Goal: Complete application form: Complete application form

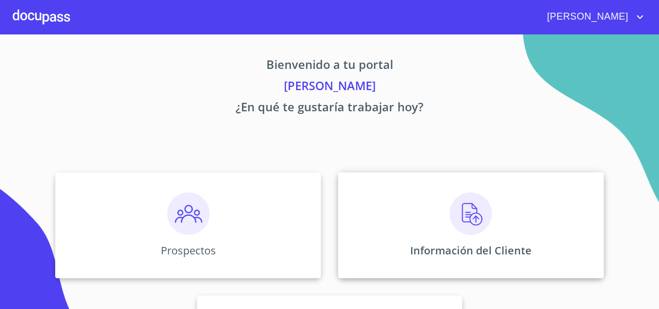
click at [464, 222] on img at bounding box center [470, 214] width 42 height 42
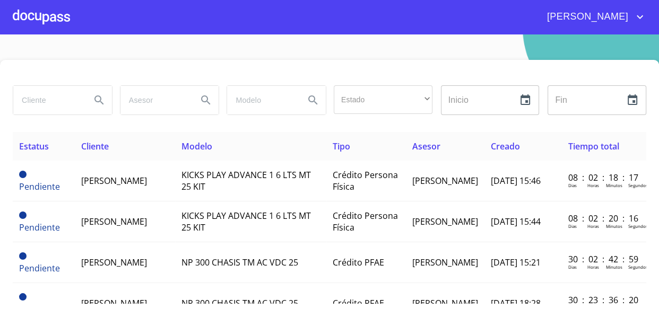
click at [35, 15] on div at bounding box center [41, 17] width 57 height 34
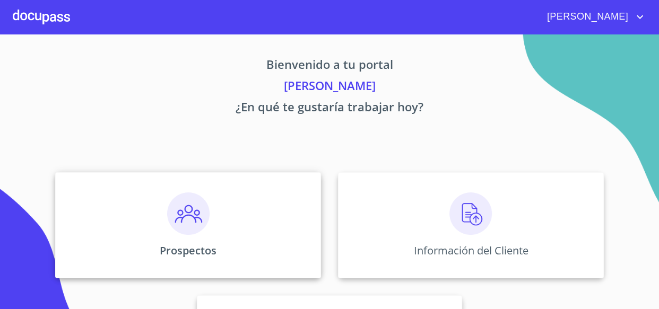
click at [241, 223] on div "Prospectos" at bounding box center [188, 225] width 266 height 106
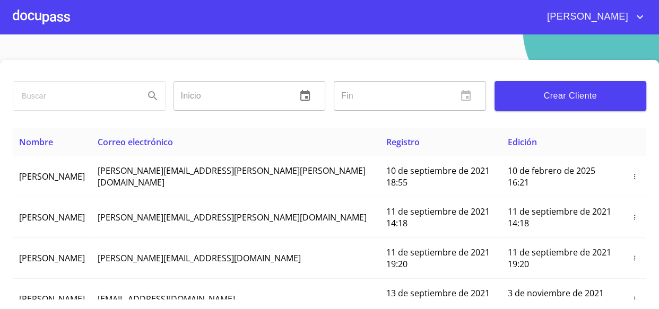
click at [587, 99] on span "Crear Cliente" at bounding box center [570, 96] width 135 height 15
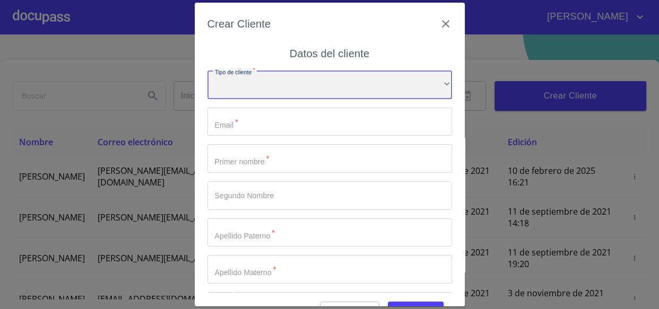
click at [255, 81] on div "​" at bounding box center [329, 85] width 245 height 29
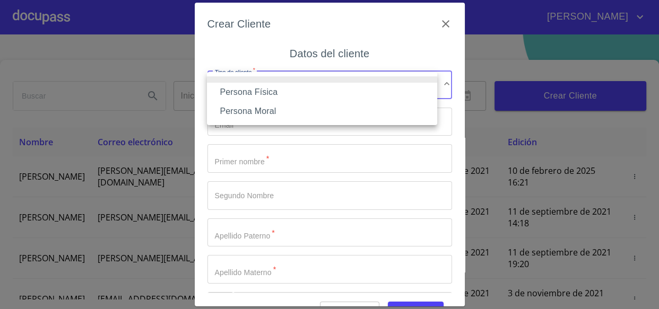
click at [256, 92] on li "Persona Física" at bounding box center [322, 92] width 230 height 19
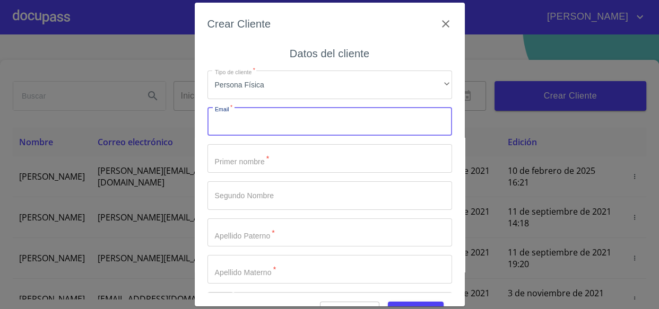
click at [254, 126] on input "Tipo de cliente   *" at bounding box center [329, 122] width 245 height 29
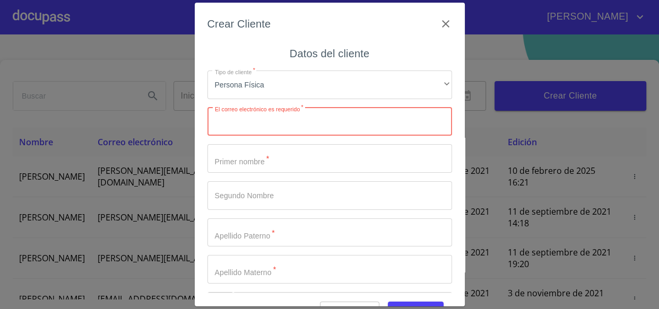
paste input "[EMAIL_ADDRESS][DOMAIN_NAME]"
type input "[EMAIL_ADDRESS][DOMAIN_NAME]"
click at [233, 156] on input "Tipo de cliente   *" at bounding box center [329, 158] width 245 height 29
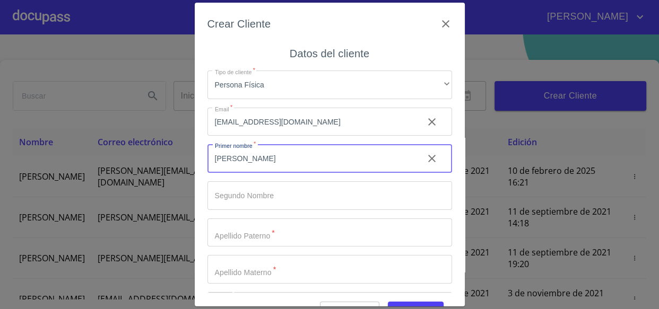
type input "[PERSON_NAME]"
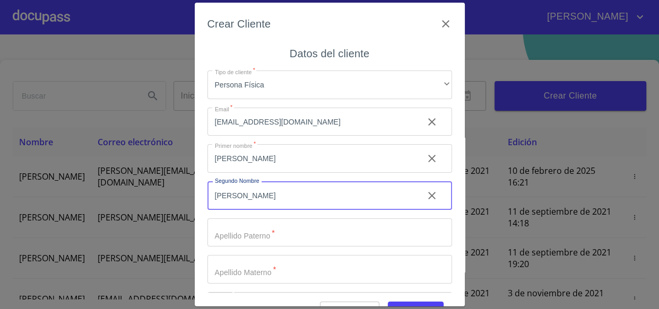
type input "[PERSON_NAME]"
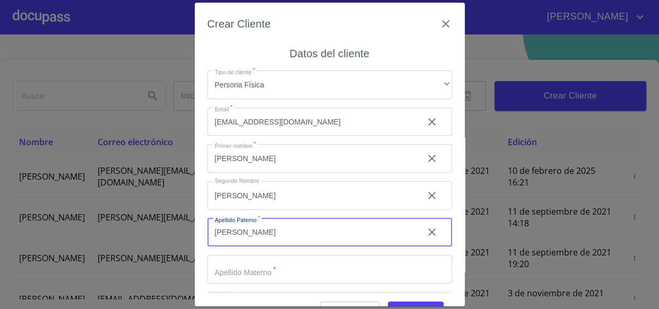
type input "[PERSON_NAME]"
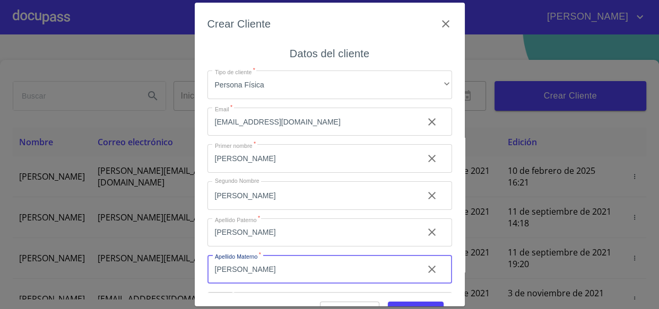
type input "[PERSON_NAME]"
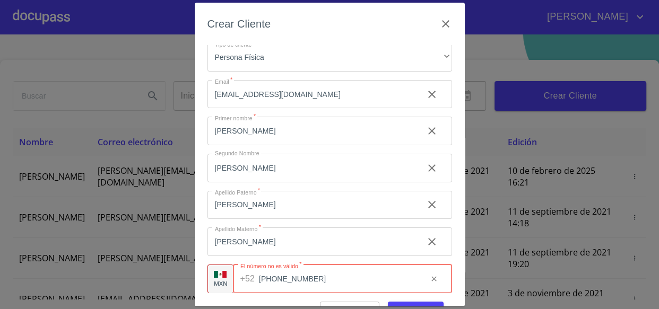
type input "[PHONE_NUMBER]"
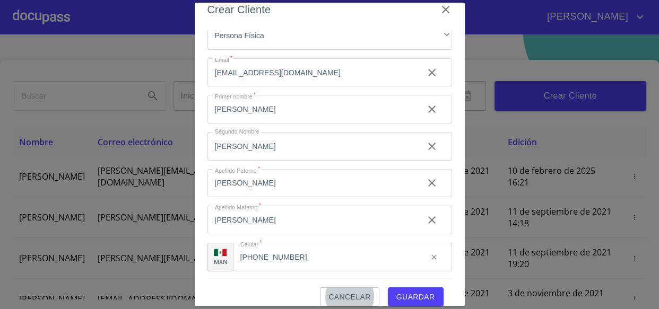
scroll to position [37, 0]
click at [398, 293] on span "Guardar" at bounding box center [415, 297] width 39 height 13
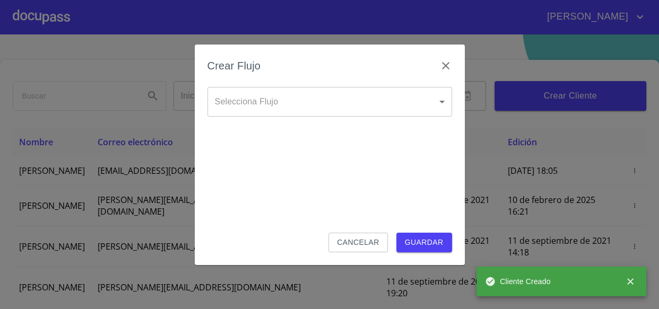
click at [284, 106] on body "[PERSON_NAME] ​ Fin ​ Crear Cliente Nombre Correo electrónico Registro Edición …" at bounding box center [329, 154] width 659 height 309
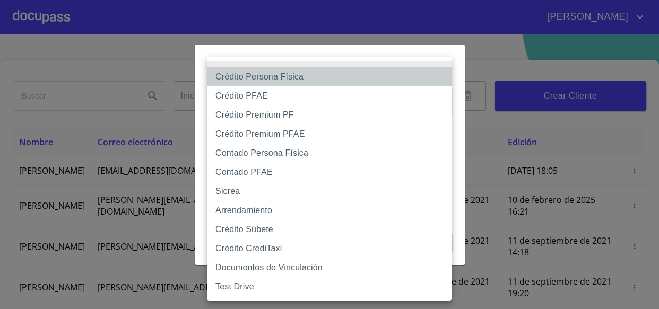
click at [298, 75] on li "Crédito Persona Física" at bounding box center [329, 76] width 245 height 19
type input "6009fb3c7d1714eb8809aa97"
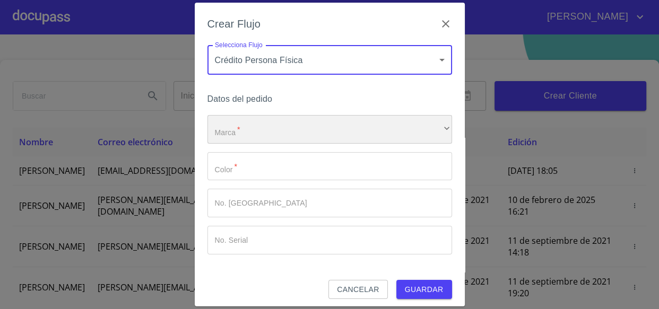
click at [271, 123] on div "​" at bounding box center [329, 129] width 245 height 29
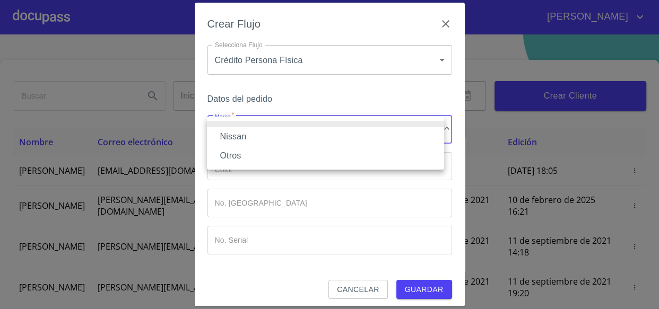
click at [253, 137] on li "Nissan" at bounding box center [325, 136] width 237 height 19
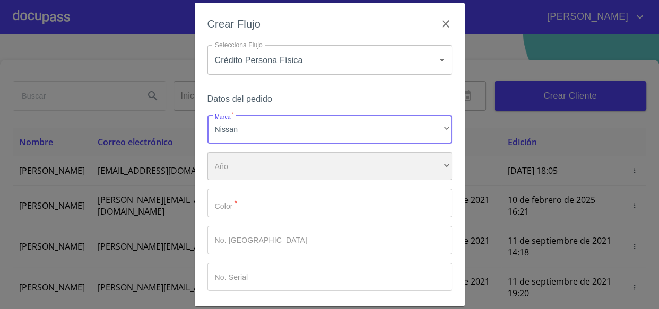
click at [253, 162] on div "​" at bounding box center [329, 166] width 245 height 29
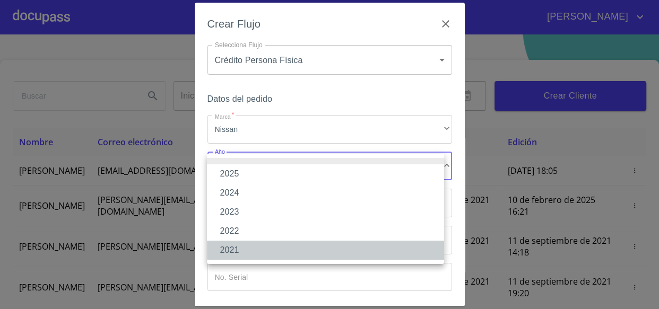
click at [238, 253] on li "2021" at bounding box center [325, 250] width 237 height 19
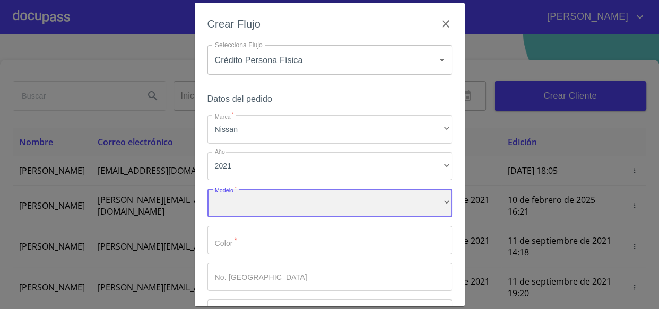
click at [262, 202] on div "​" at bounding box center [329, 203] width 245 height 29
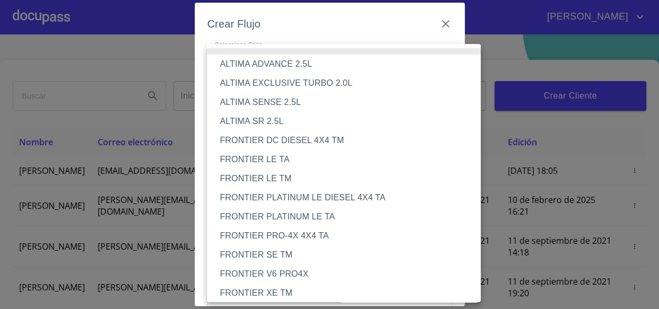
scroll to position [845, 0]
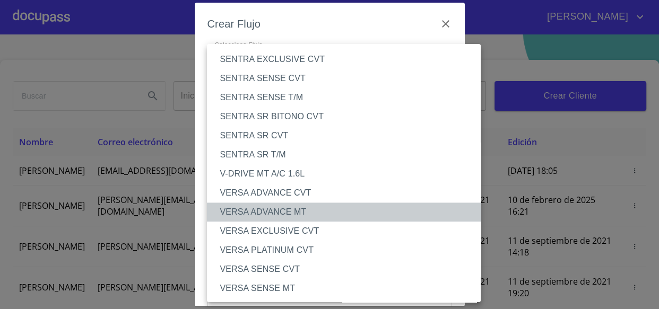
click at [286, 211] on li "VERSA ADVANCE MT" at bounding box center [347, 212] width 281 height 19
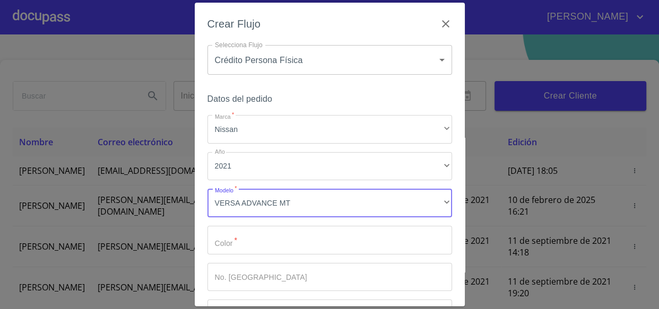
click at [255, 232] on input "Marca   *" at bounding box center [329, 240] width 245 height 29
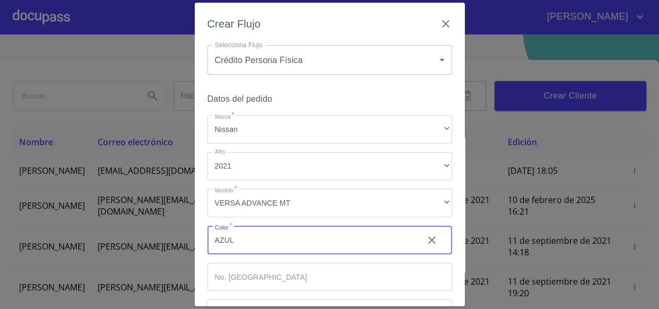
type input "AZUL"
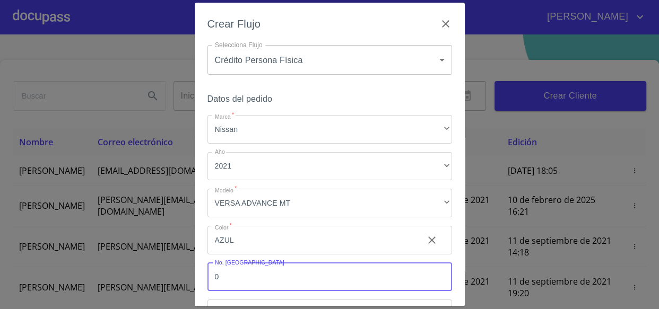
type input "0"
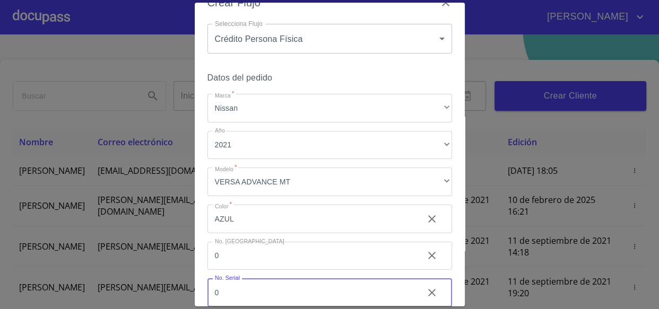
type input "0"
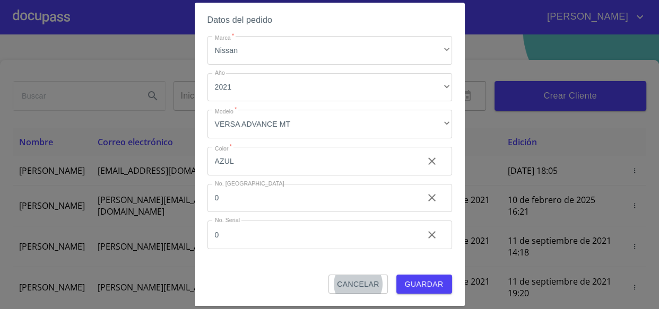
click at [431, 292] on button "Guardar" at bounding box center [424, 285] width 56 height 20
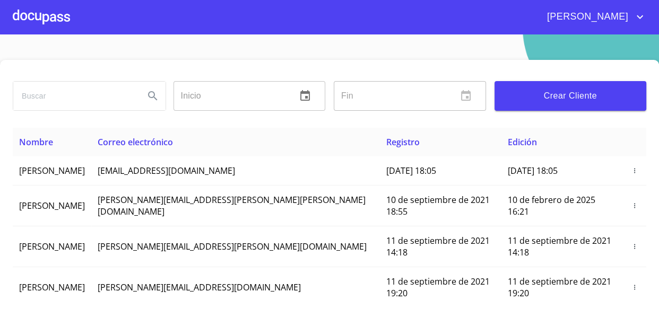
click at [40, 21] on div at bounding box center [41, 17] width 57 height 34
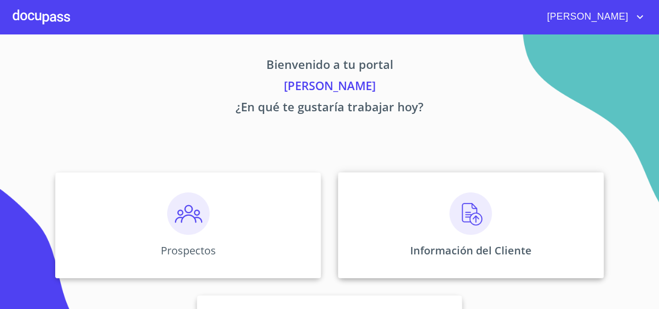
click at [381, 222] on div "Información del Cliente" at bounding box center [471, 225] width 266 height 106
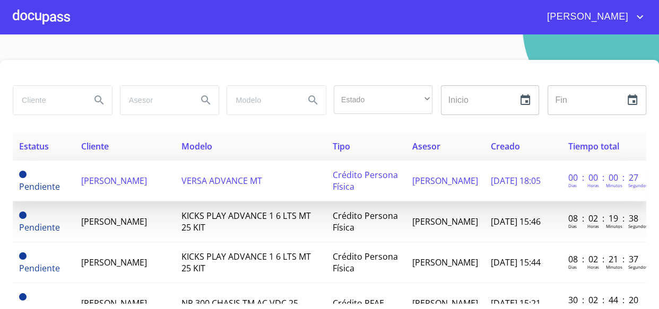
click at [132, 176] on span "[PERSON_NAME]" at bounding box center [114, 181] width 66 height 12
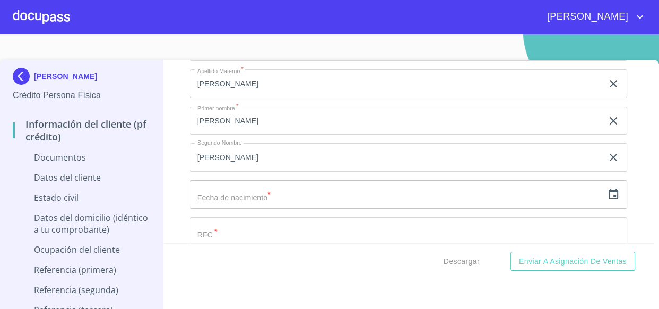
scroll to position [1350, 0]
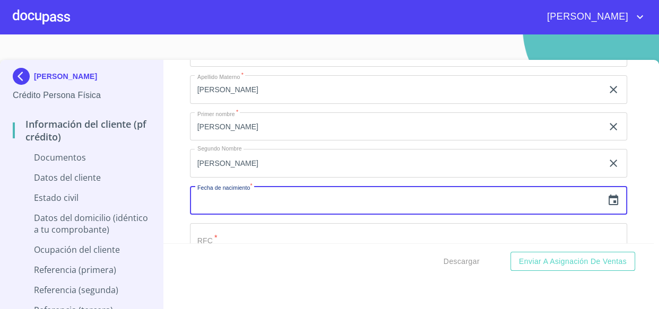
click at [292, 199] on input "text" at bounding box center [396, 200] width 413 height 29
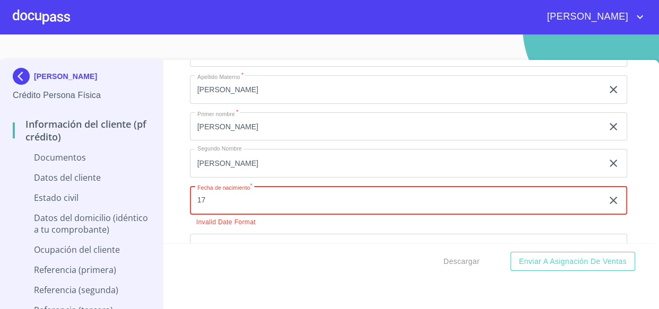
click at [220, 203] on input "17" at bounding box center [398, 200] width 417 height 29
type input "17"
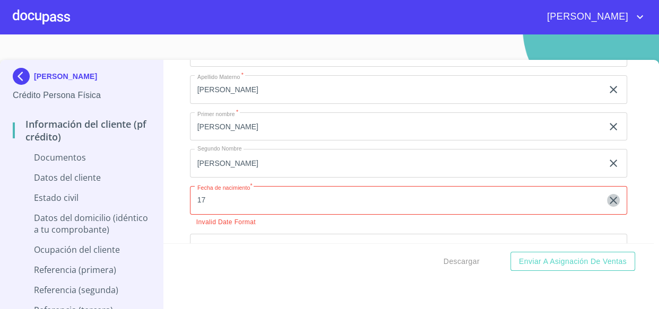
click at [607, 203] on icon "button" at bounding box center [613, 200] width 13 height 13
click at [303, 194] on input "text" at bounding box center [396, 200] width 413 height 29
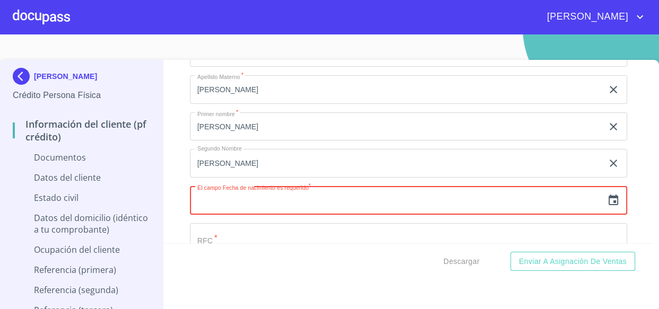
click at [607, 200] on icon "button" at bounding box center [613, 200] width 13 height 13
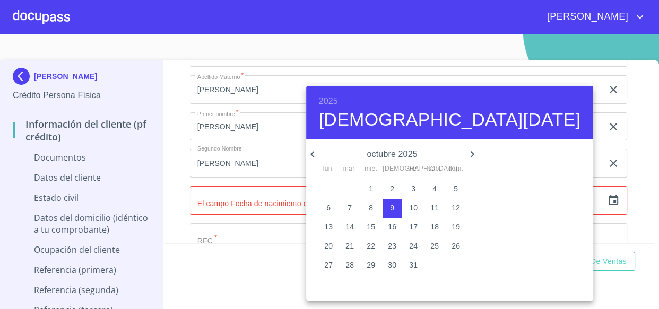
click at [332, 101] on h6 "2025" at bounding box center [328, 101] width 19 height 15
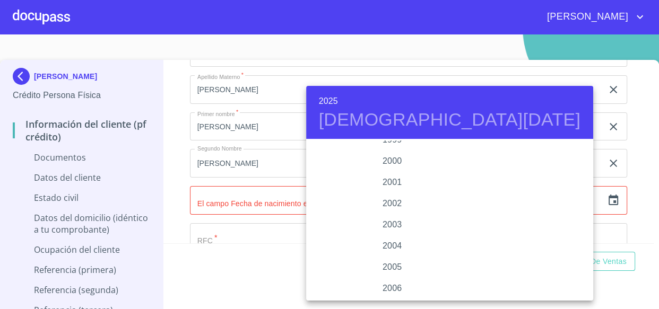
scroll to position [1575, 0]
click at [390, 232] on div "2003" at bounding box center [392, 230] width 172 height 21
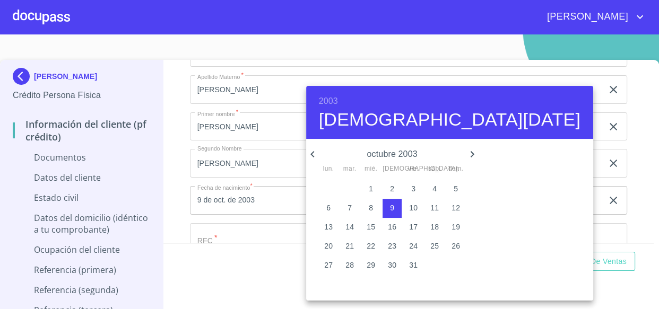
click at [309, 154] on icon "button" at bounding box center [312, 154] width 13 height 13
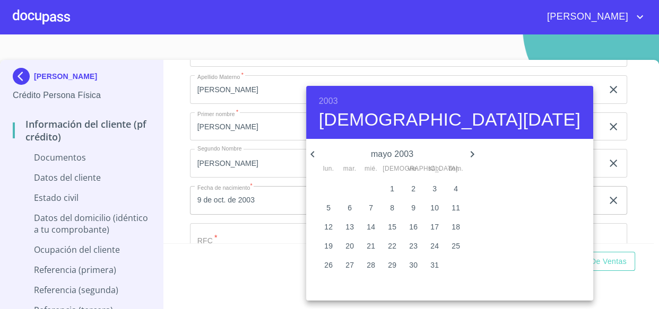
drag, startPoint x: 426, startPoint y: 227, endPoint x: 385, endPoint y: 231, distance: 42.2
click at [430, 227] on p "17" at bounding box center [434, 227] width 8 height 11
type input "17 de may. de 2003"
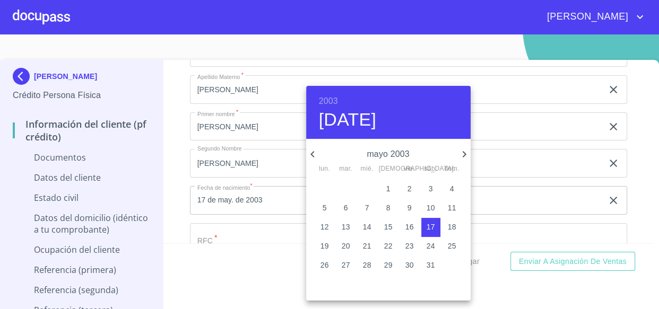
click at [242, 224] on div at bounding box center [329, 154] width 659 height 309
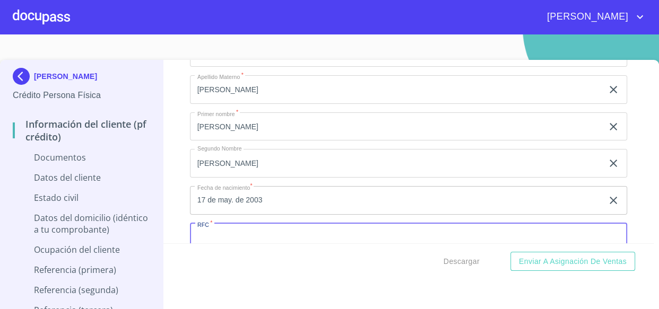
click at [234, 236] on input "Documento de identificación.   *" at bounding box center [409, 237] width 438 height 29
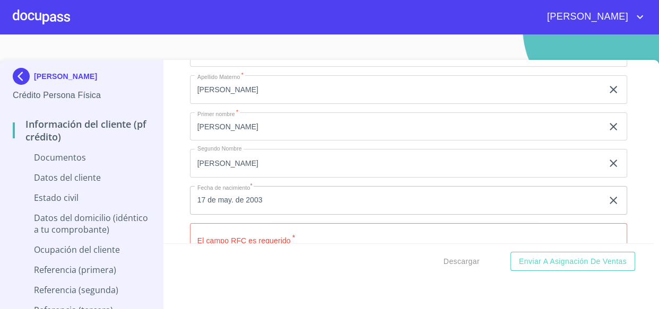
click at [196, 230] on input "Documento de identificación.   *" at bounding box center [409, 237] width 438 height 29
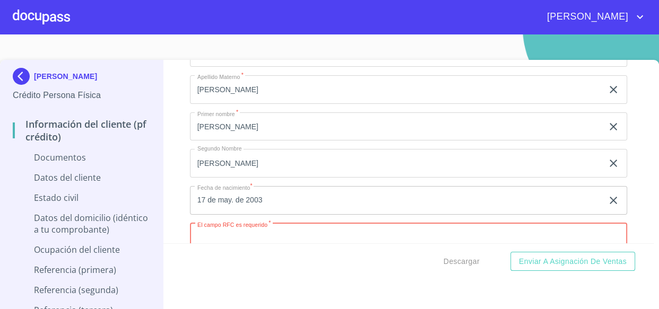
paste input "OAVG030517"
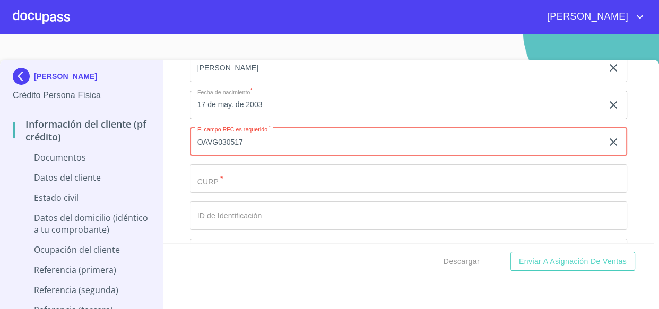
scroll to position [1447, 0]
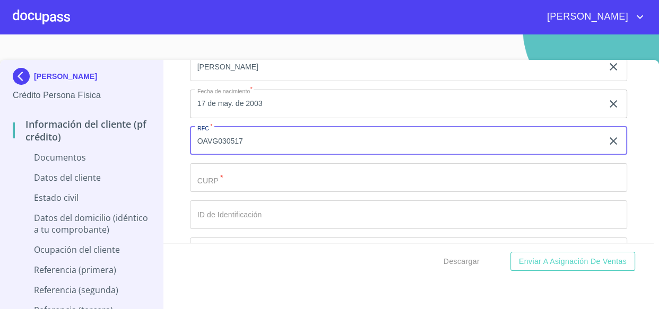
paste input "J50"
type input "OAVG030517J50"
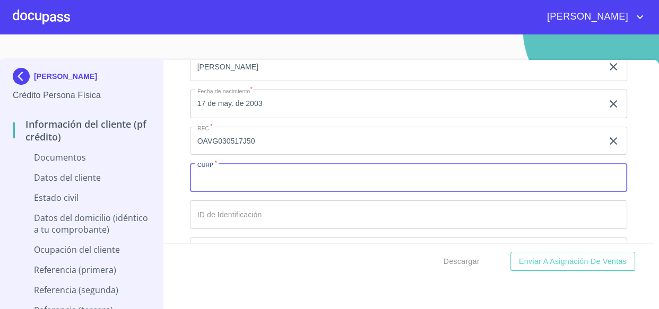
click at [217, 179] on input "Documento de identificación.   *" at bounding box center [409, 177] width 438 height 29
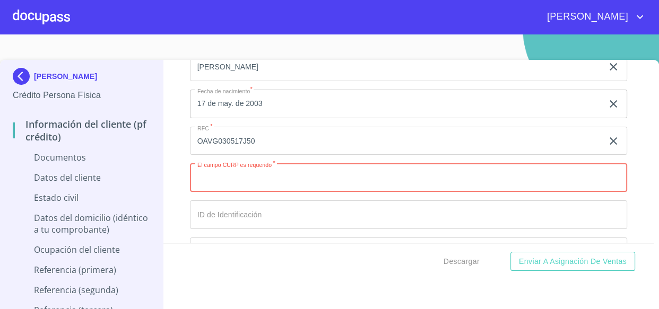
paste input "OAVG030517HJCRLRA2"
type input "OAVG030517HJCRLRA2"
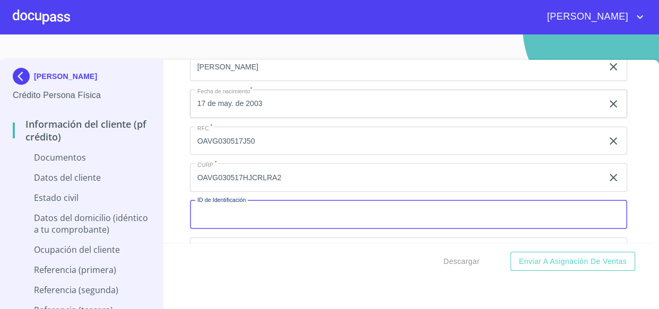
click at [219, 212] on input "Documento de identificación.   *" at bounding box center [409, 215] width 438 height 29
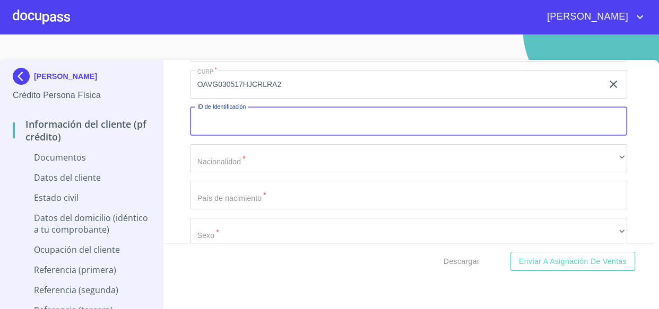
scroll to position [1543, 0]
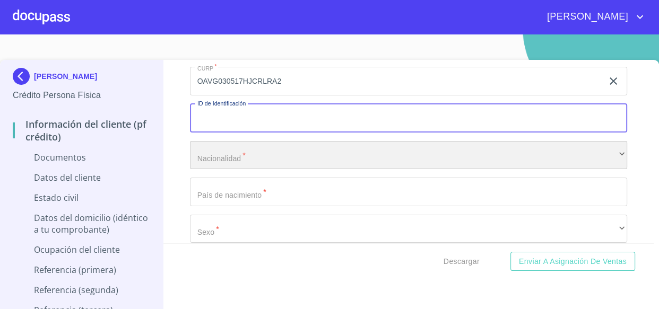
click at [217, 154] on div "​" at bounding box center [409, 155] width 438 height 29
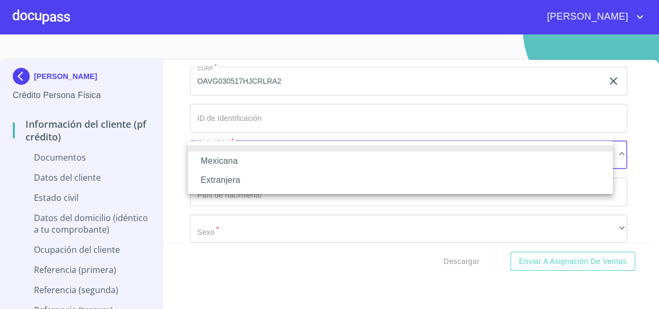
click at [222, 165] on li "Mexicana" at bounding box center [400, 161] width 425 height 19
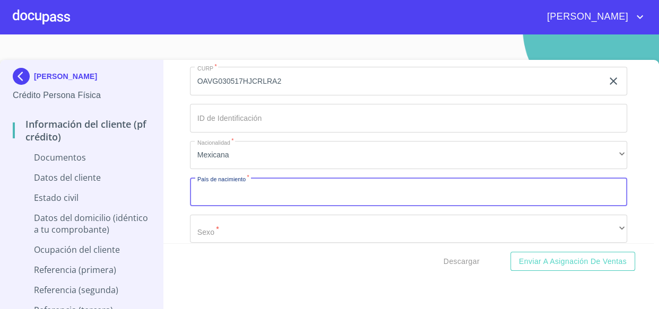
click at [223, 196] on input "Documento de identificación.   *" at bounding box center [409, 192] width 438 height 29
type input "[GEOGRAPHIC_DATA]"
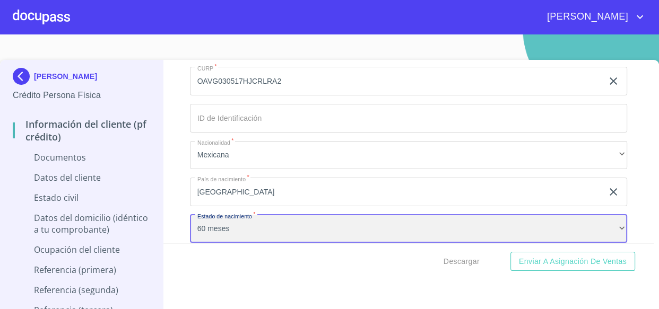
click at [227, 225] on div "60 meses" at bounding box center [409, 229] width 438 height 29
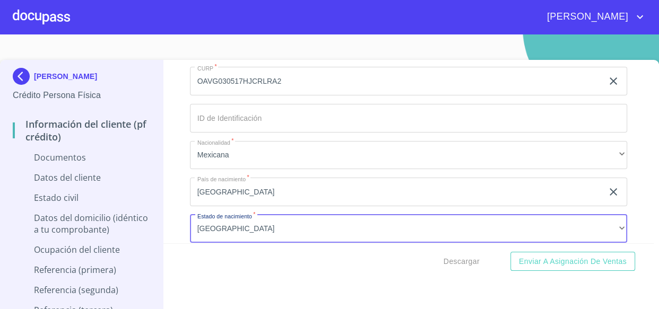
scroll to position [1656, 0]
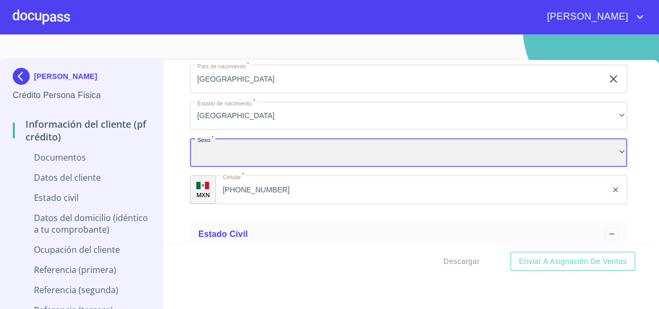
click at [232, 143] on div "​" at bounding box center [409, 152] width 438 height 29
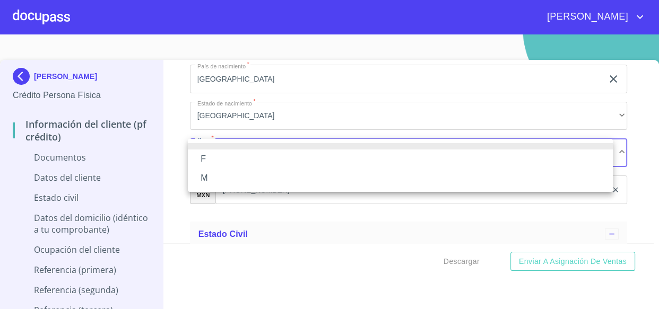
click at [222, 181] on li "M" at bounding box center [400, 178] width 425 height 19
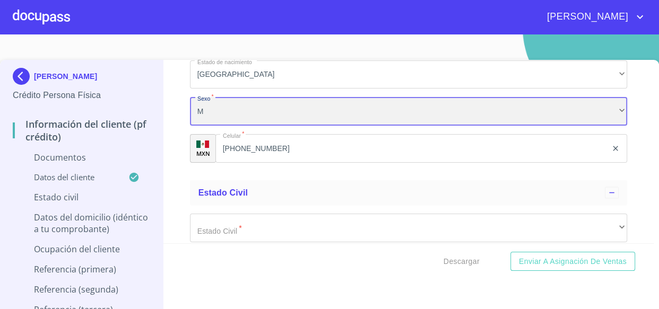
scroll to position [1753, 0]
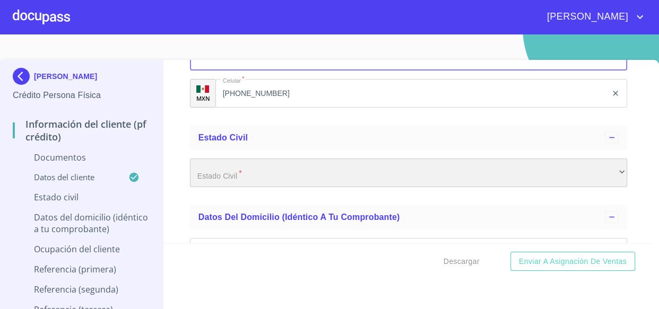
click at [214, 171] on div "​" at bounding box center [409, 173] width 438 height 29
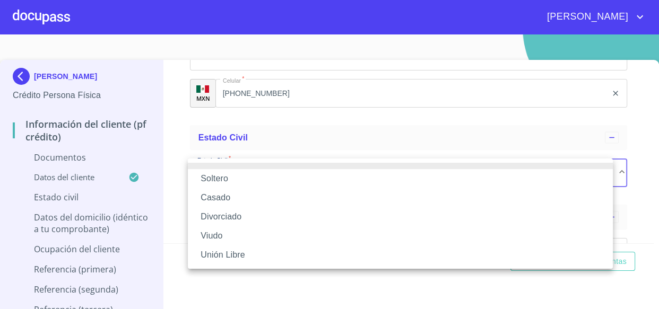
click at [223, 176] on li "Soltero" at bounding box center [400, 178] width 425 height 19
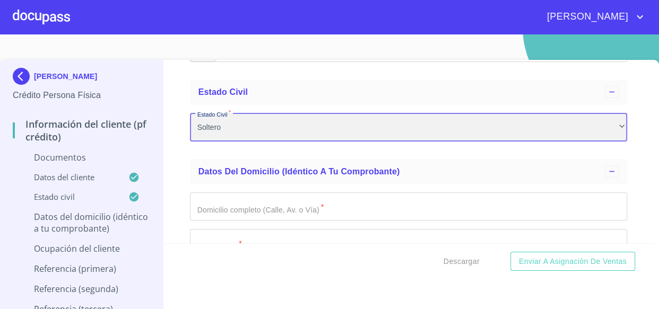
scroll to position [1849, 0]
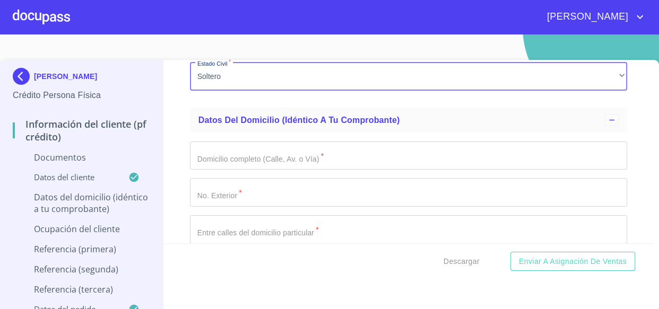
click at [222, 150] on input "Documento de identificación.   *" at bounding box center [409, 156] width 438 height 29
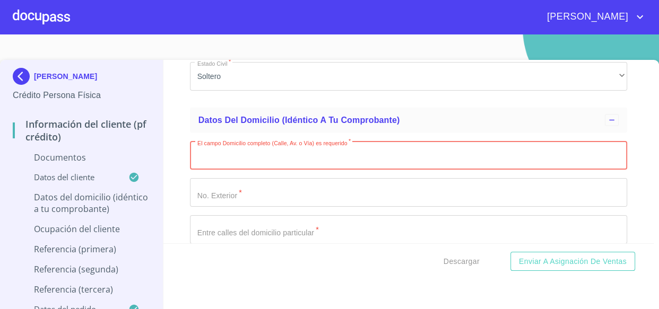
paste input "TUNGSTENOS"
type input "TUNGSTENOS"
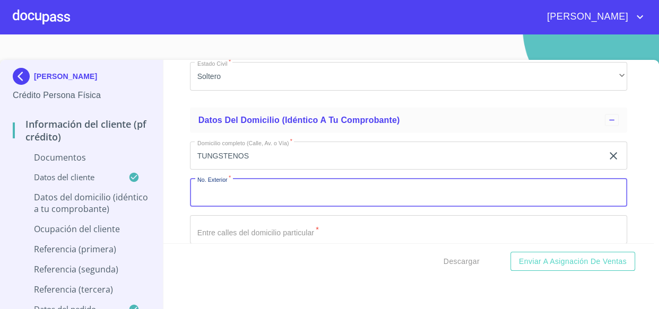
click at [214, 191] on input "Documento de identificación.   *" at bounding box center [409, 192] width 438 height 29
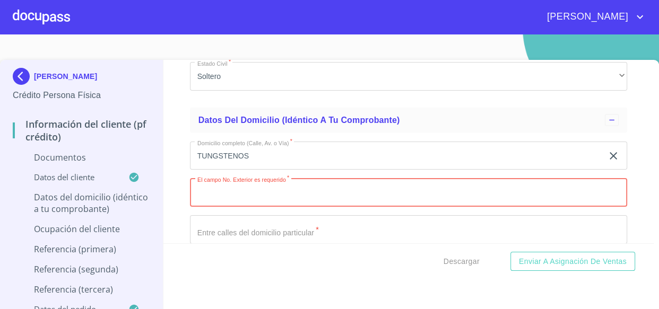
click at [286, 190] on input "Documento de identificación.   *" at bounding box center [409, 192] width 438 height 29
type input "14"
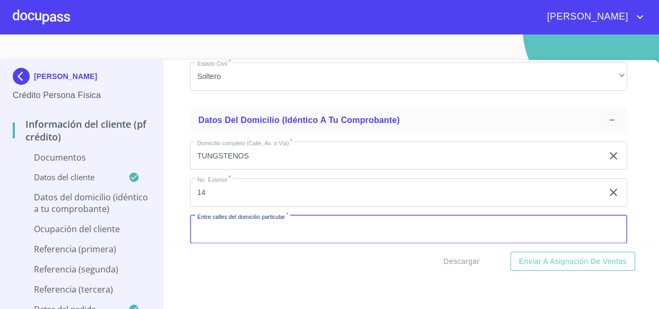
scroll to position [1994, 0]
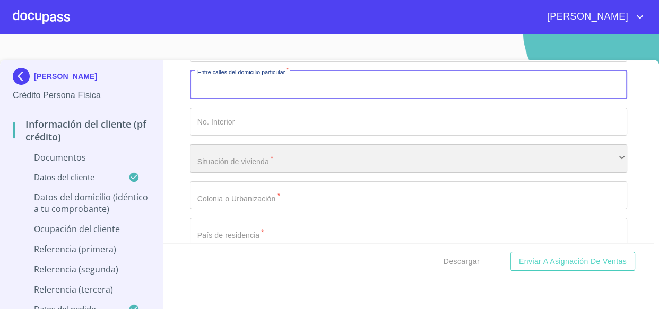
click at [238, 155] on div "​" at bounding box center [409, 158] width 438 height 29
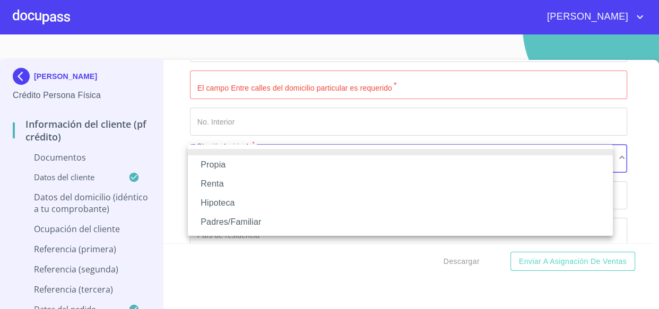
click at [224, 180] on li "Renta" at bounding box center [400, 184] width 425 height 19
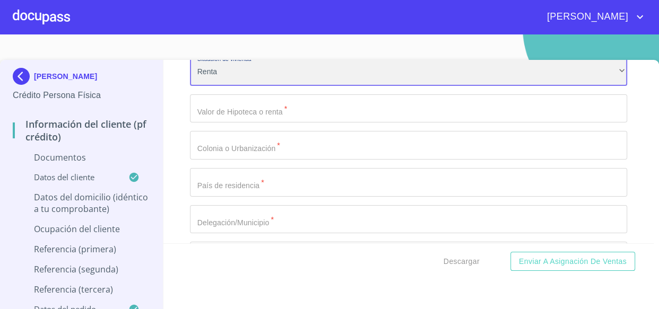
scroll to position [2090, 0]
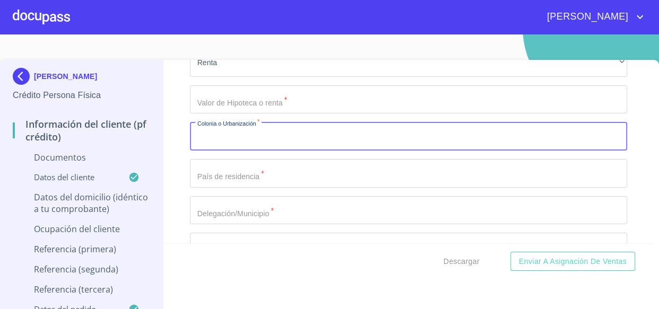
click at [229, 146] on input "Documento de identificación.   *" at bounding box center [409, 136] width 438 height 29
click at [232, 97] on input "Documento de identificación.   *" at bounding box center [409, 99] width 438 height 29
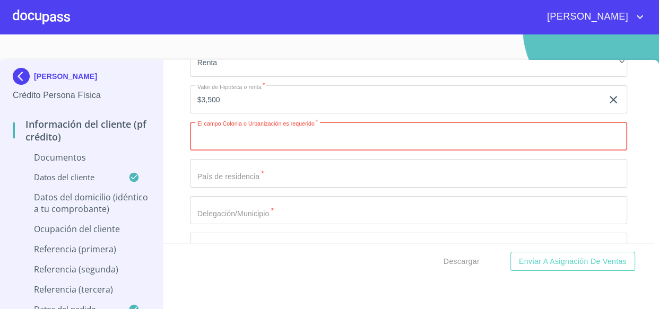
click at [231, 130] on input "Documento de identificación.   *" at bounding box center [409, 136] width 438 height 29
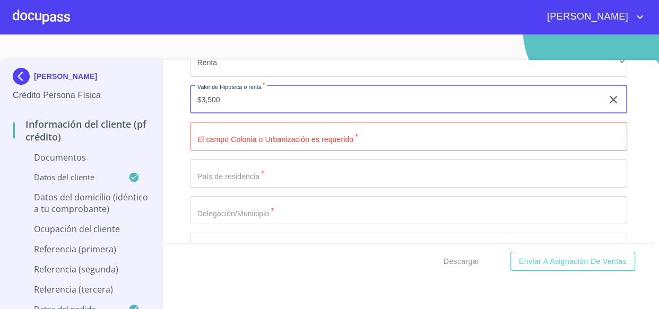
drag, startPoint x: 230, startPoint y: 99, endPoint x: 184, endPoint y: 96, distance: 46.2
click at [184, 96] on div "Información del cliente (PF crédito) Documentos Documento de identificación.   …" at bounding box center [408, 152] width 490 height 184
type input "$2,500"
click at [278, 133] on input "Documento de identificación.   *" at bounding box center [409, 136] width 438 height 29
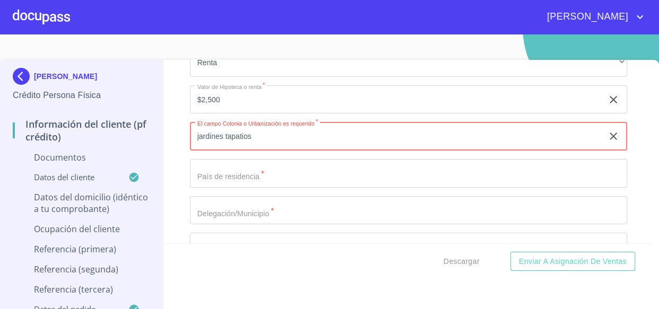
type input "jardines tapatios"
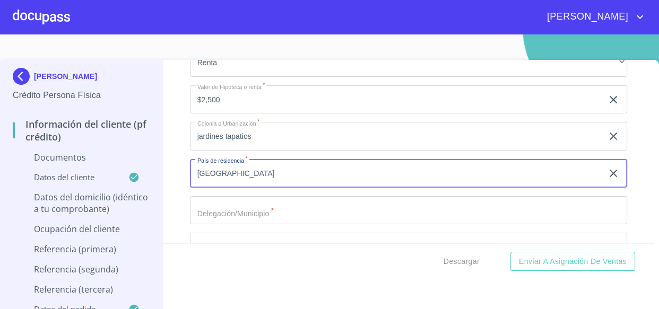
type input "[GEOGRAPHIC_DATA]"
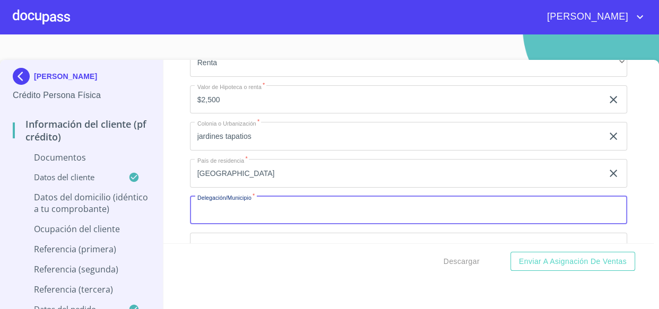
click at [229, 213] on input "Documento de identificación.   *" at bounding box center [409, 210] width 438 height 29
type input "zapopan"
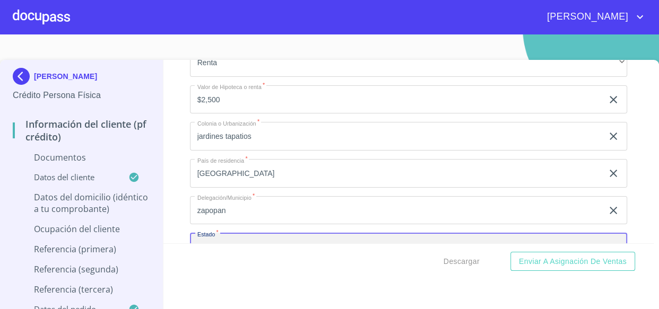
scroll to position [2106, 0]
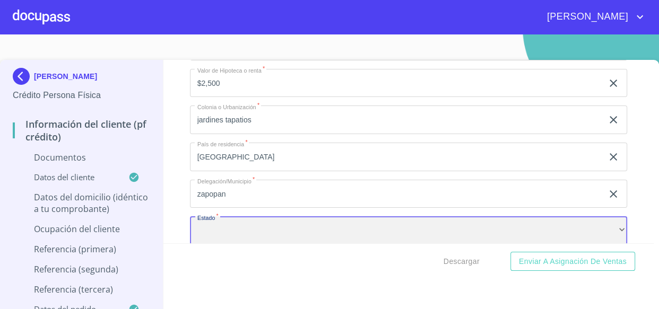
click at [243, 226] on div "​" at bounding box center [409, 230] width 438 height 29
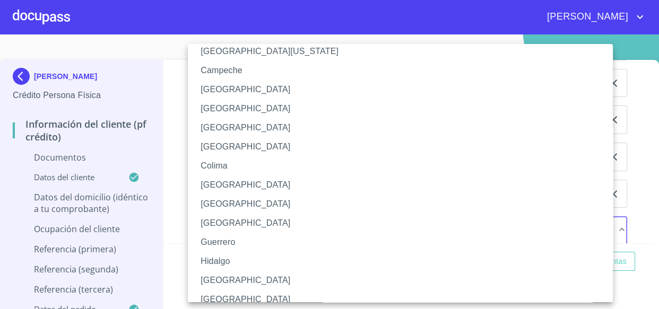
scroll to position [96, 0]
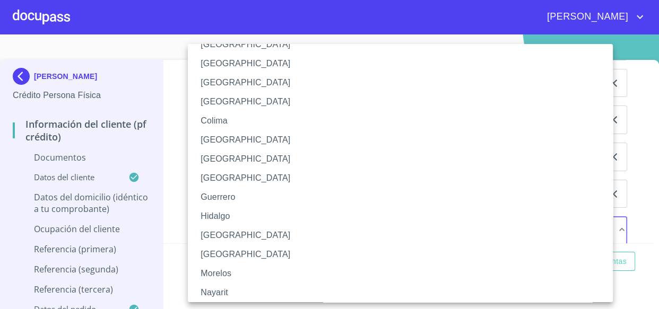
click at [240, 238] on li "[GEOGRAPHIC_DATA]" at bounding box center [404, 235] width 432 height 19
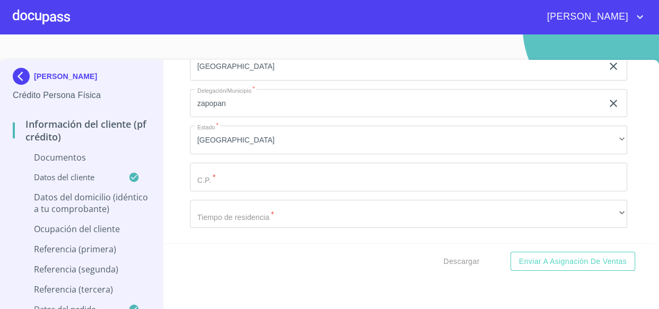
scroll to position [2203, 0]
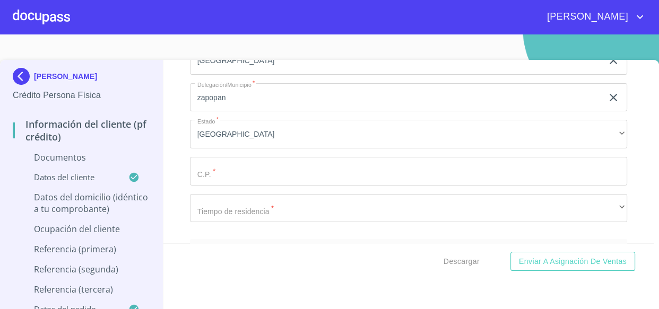
click at [225, 168] on input "Documento de identificación.   *" at bounding box center [409, 171] width 438 height 29
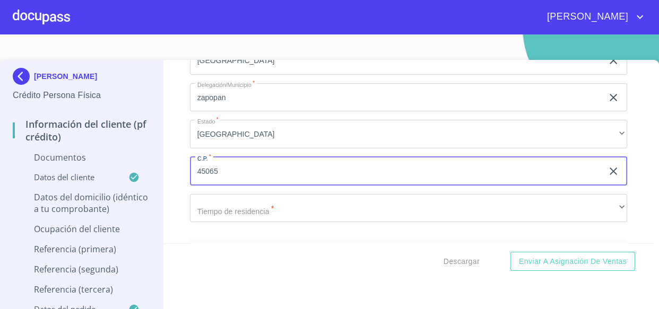
type input "45065"
click at [238, 221] on div "Domicilio completo (Calle, Av. o Vía)   * TUNGSTENOS ​ No. Exterior   * 14 ​ E…" at bounding box center [409, 5] width 438 height 452
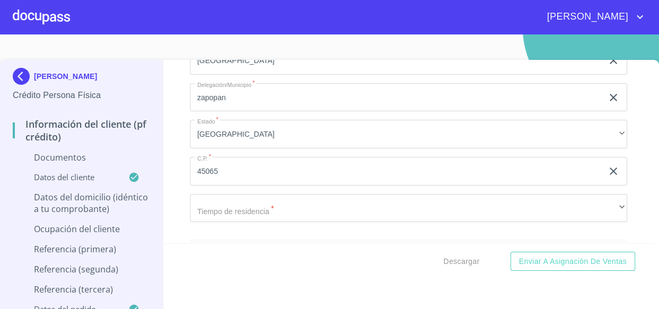
click at [238, 221] on div "Domicilio completo (Calle, Av. o Vía)   * TUNGSTENOS ​ No. Exterior   * 14 ​ E…" at bounding box center [409, 5] width 438 height 452
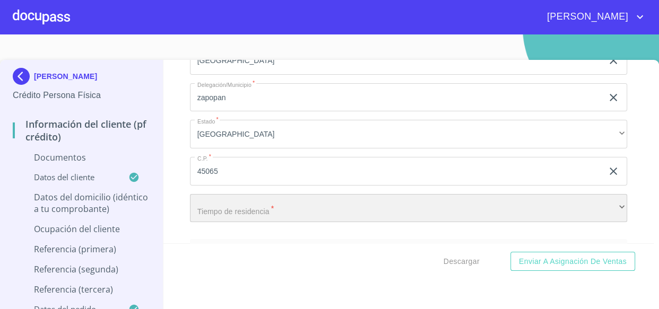
click at [248, 203] on div "​" at bounding box center [409, 208] width 438 height 29
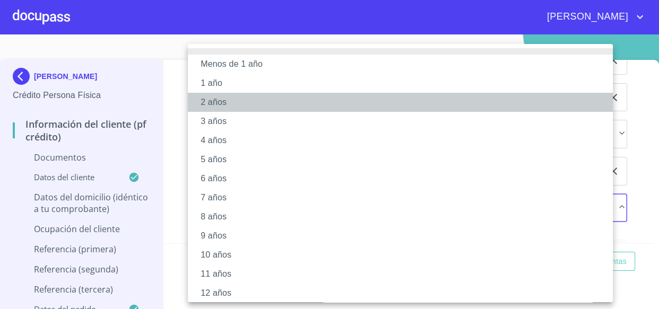
click at [239, 100] on li "2 años" at bounding box center [404, 102] width 432 height 19
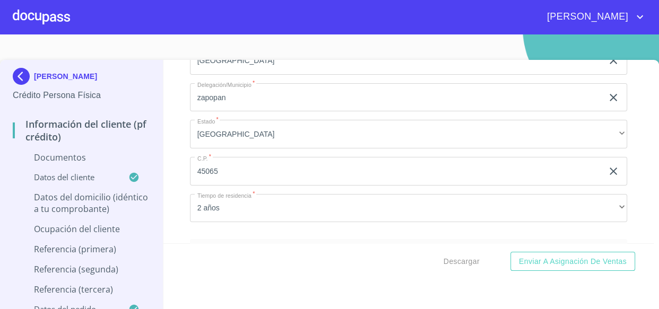
click at [167, 196] on div "Información del cliente (PF crédito) Documentos Documento de identificación.   …" at bounding box center [408, 152] width 490 height 184
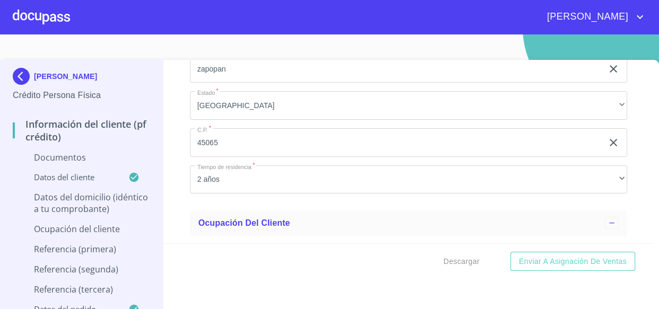
scroll to position [2348, 0]
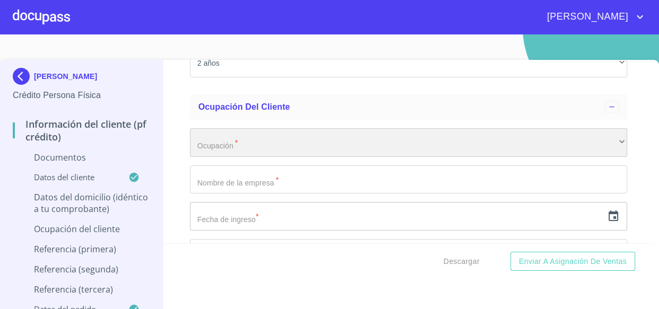
click at [253, 141] on div "​" at bounding box center [409, 142] width 438 height 29
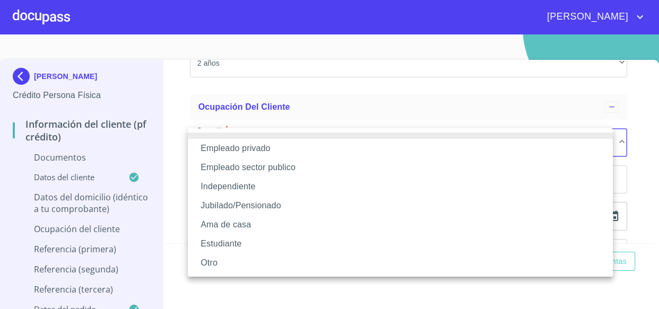
click at [243, 150] on li "Empleado privado" at bounding box center [400, 148] width 425 height 19
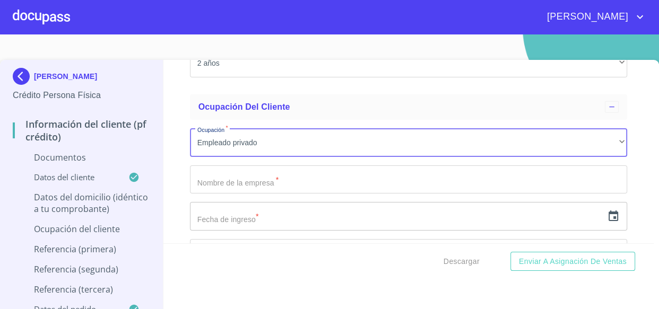
click at [236, 175] on input "Documento de identificación.   *" at bounding box center [409, 180] width 438 height 29
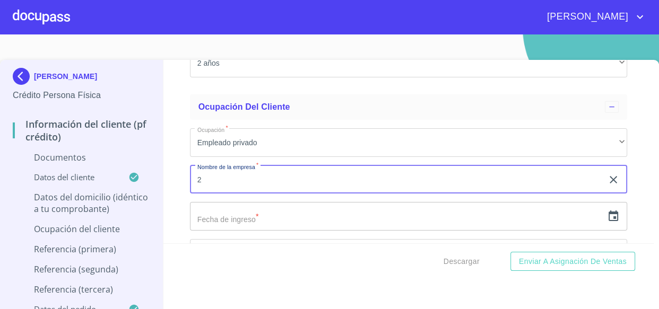
drag, startPoint x: 221, startPoint y: 178, endPoint x: 66, endPoint y: 175, distance: 154.9
click at [66, 175] on div "[PERSON_NAME] Persona Física Información del cliente (PF crédito) Documentos Da…" at bounding box center [327, 191] width 654 height 263
paste input "DRINK FACTORY"
type input "2 DRINK FACTORY"
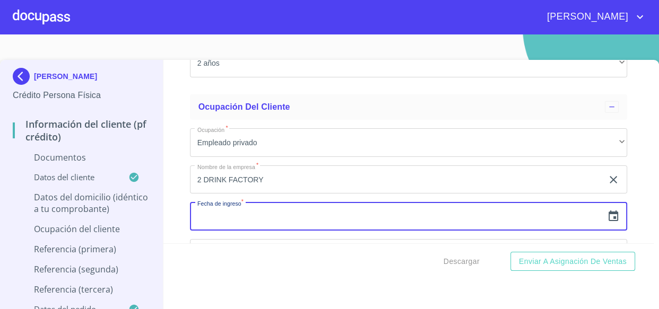
click at [250, 222] on input "text" at bounding box center [396, 216] width 413 height 29
click at [608, 215] on icon "button" at bounding box center [613, 216] width 10 height 11
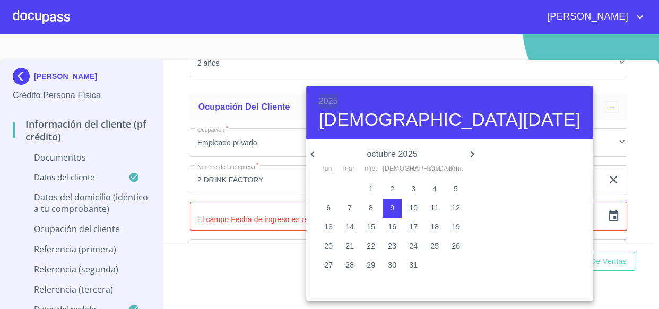
click at [325, 102] on h6 "2025" at bounding box center [328, 101] width 19 height 15
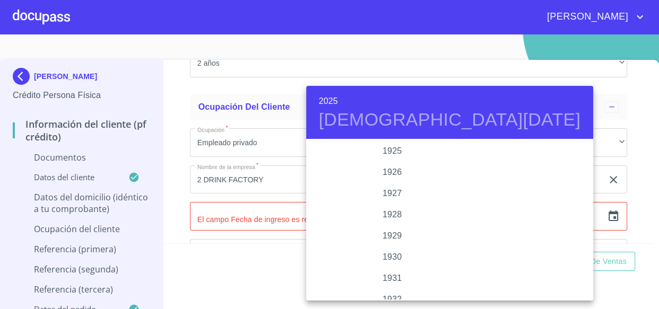
scroll to position [2058, 0]
click at [382, 170] on div "2023" at bounding box center [392, 172] width 172 height 21
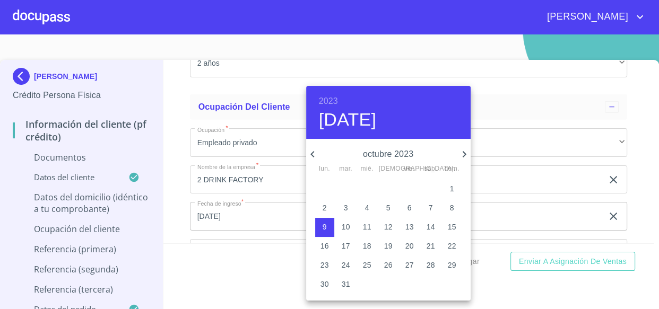
click at [459, 152] on icon "button" at bounding box center [464, 154] width 13 height 13
click at [408, 225] on p "15" at bounding box center [409, 227] width 8 height 11
type input "15 de dic. de 2023"
click at [249, 235] on div at bounding box center [329, 154] width 659 height 309
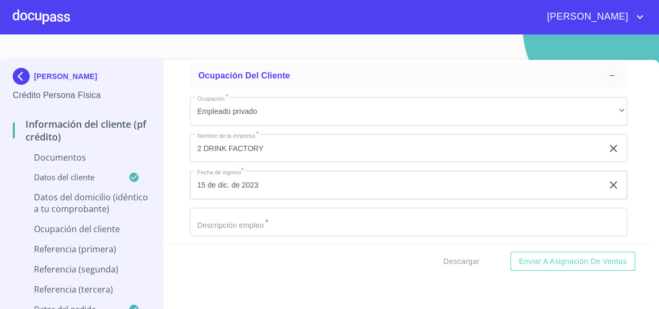
scroll to position [2396, 0]
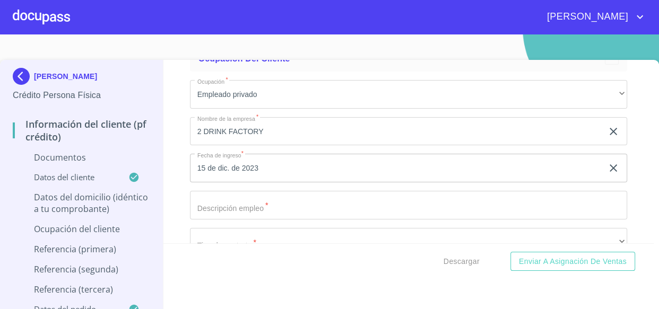
click at [235, 213] on input "Documento de identificación.   *" at bounding box center [409, 205] width 438 height 29
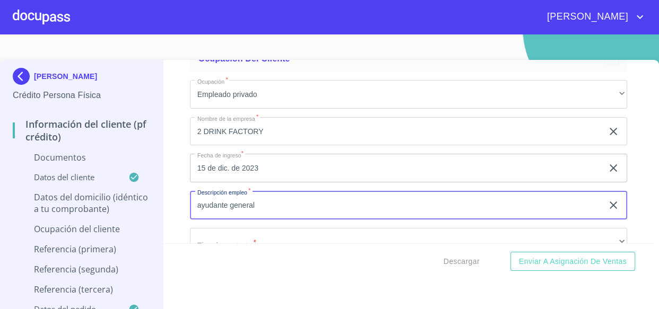
type input "ayudante general"
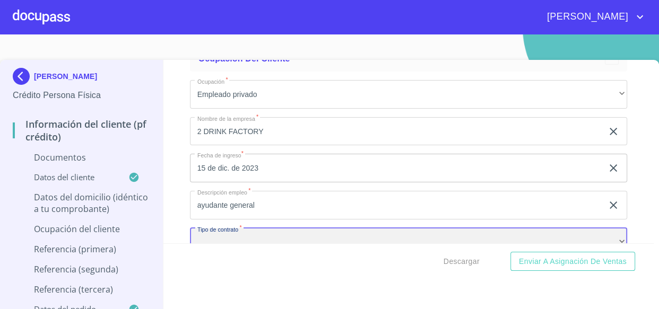
scroll to position [2408, 0]
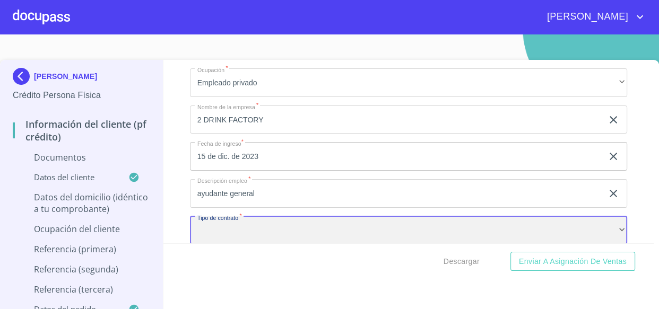
click at [227, 230] on div "​" at bounding box center [409, 230] width 438 height 29
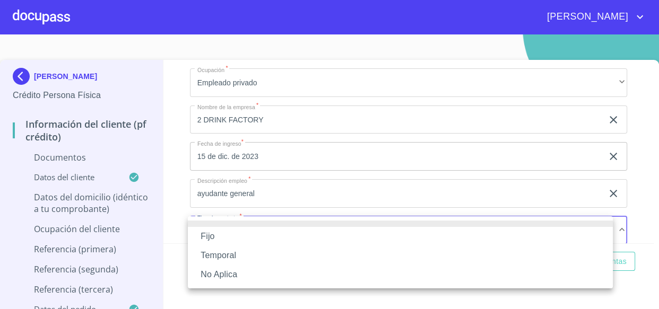
click at [223, 238] on li "Fijo" at bounding box center [400, 236] width 425 height 19
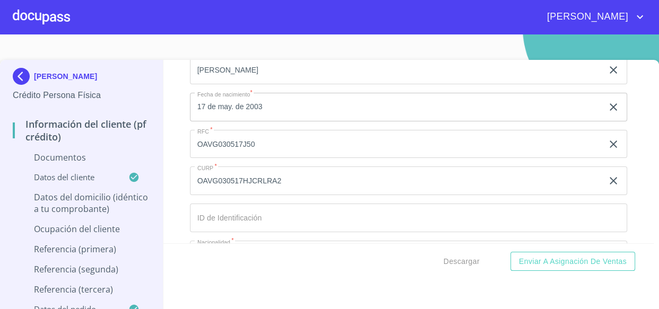
scroll to position [1443, 0]
click at [228, 212] on input "Documento de identificación.   *" at bounding box center [409, 218] width 438 height 29
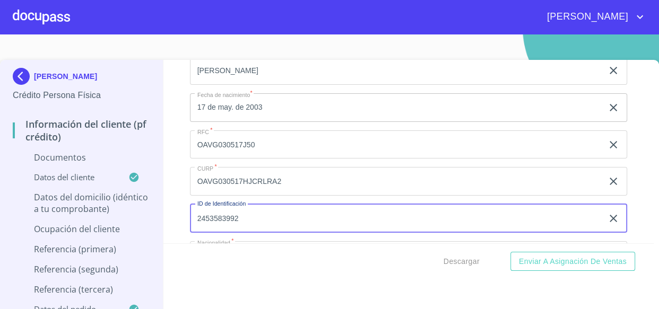
type input "2453583992"
click at [172, 207] on div "Información del cliente (PF crédito) Documentos Documento de identificación.   …" at bounding box center [408, 152] width 490 height 184
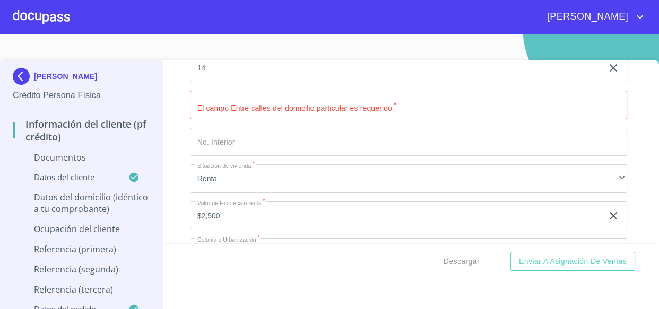
scroll to position [1973, 0]
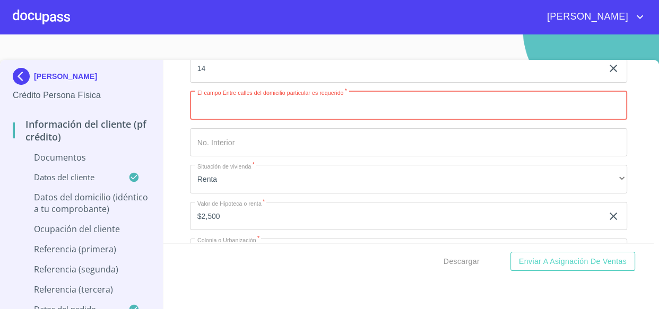
click at [289, 115] on input "Documento de identificación.   *" at bounding box center [409, 105] width 438 height 29
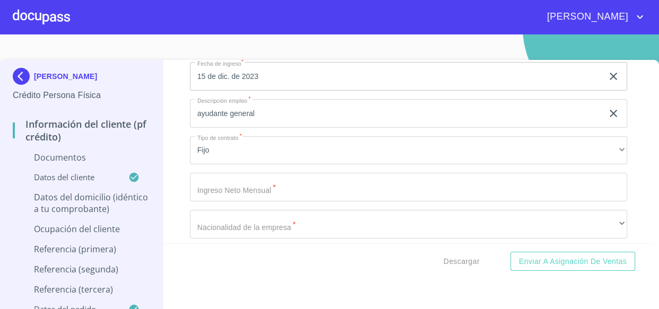
scroll to position [2552, 0]
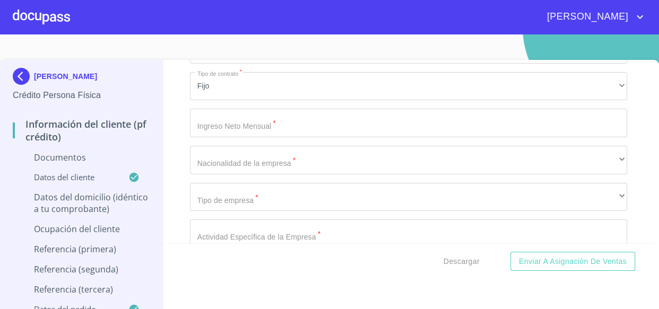
click at [247, 124] on input "Documento de identificación.   *" at bounding box center [409, 123] width 438 height 29
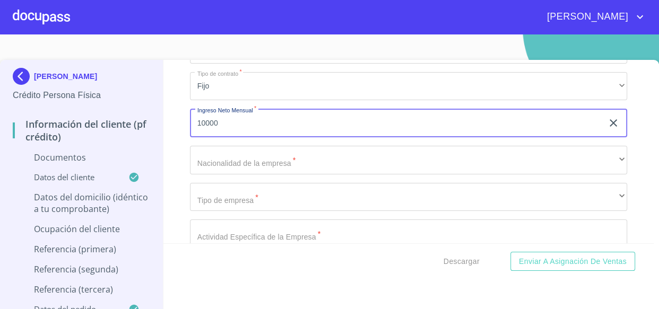
type input "10000"
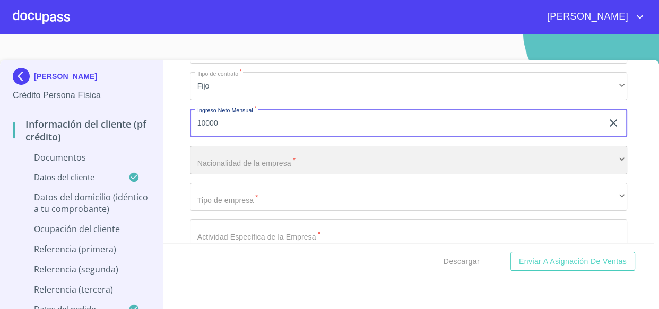
click at [270, 149] on div "​" at bounding box center [409, 160] width 438 height 29
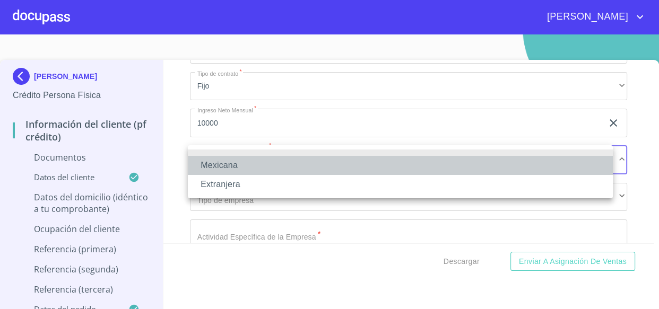
click at [252, 161] on li "Mexicana" at bounding box center [400, 165] width 425 height 19
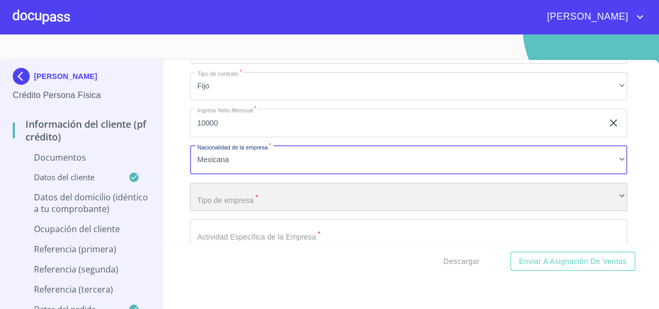
click at [245, 192] on div "​" at bounding box center [409, 197] width 438 height 29
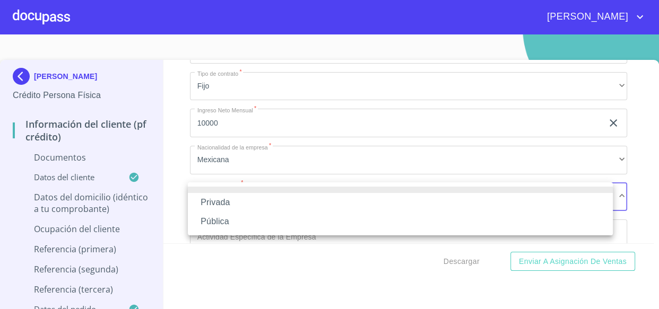
click at [236, 206] on li "Privada" at bounding box center [400, 202] width 425 height 19
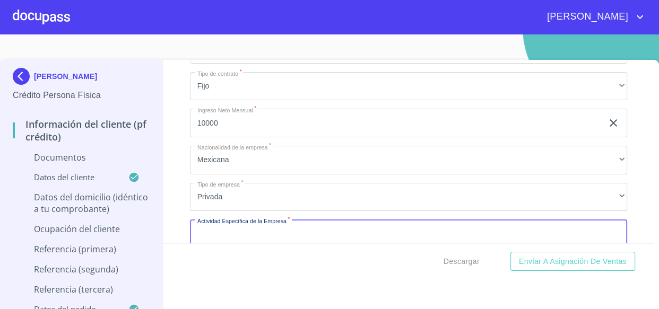
click at [238, 230] on input "Documento de identificación.   *" at bounding box center [409, 234] width 438 height 29
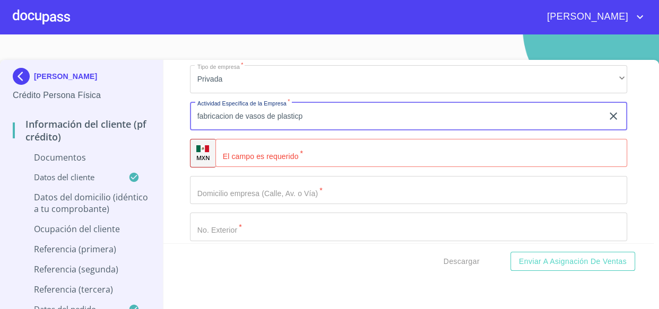
click at [304, 114] on input "fabricacion de vasos de plasticp" at bounding box center [396, 116] width 413 height 29
type input "fabricacion de vasos de plastic0"
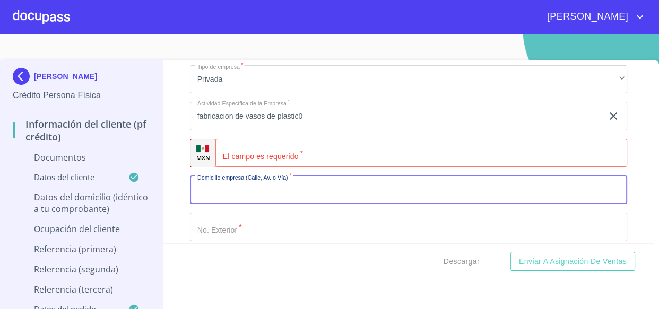
click at [219, 184] on input "Documento de identificación.   *" at bounding box center [409, 190] width 438 height 29
paste input "C. [STREET_ADDRESS][PERSON_NAME]"
drag, startPoint x: 204, startPoint y: 188, endPoint x: 183, endPoint y: 190, distance: 20.8
click at [183, 190] on div "Información del cliente (PF crédito) Documentos Documento de identificación.   …" at bounding box center [408, 152] width 490 height 184
type input "[STREET_ADDRESS][PERSON_NAME]"
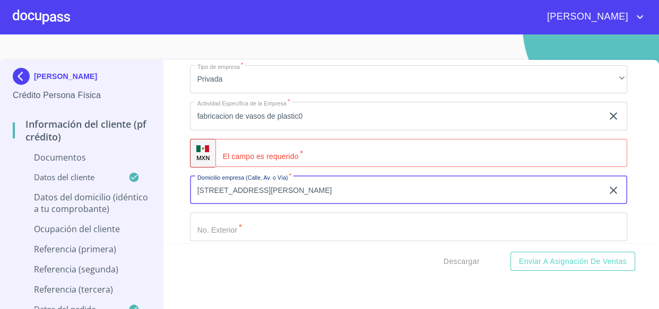
click at [256, 232] on input "Documento de identificación.   *" at bounding box center [409, 227] width 438 height 29
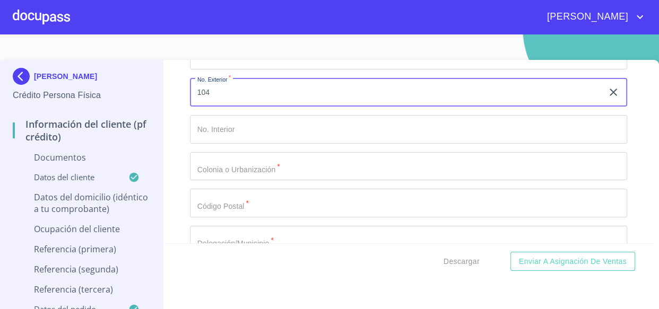
scroll to position [2815, 0]
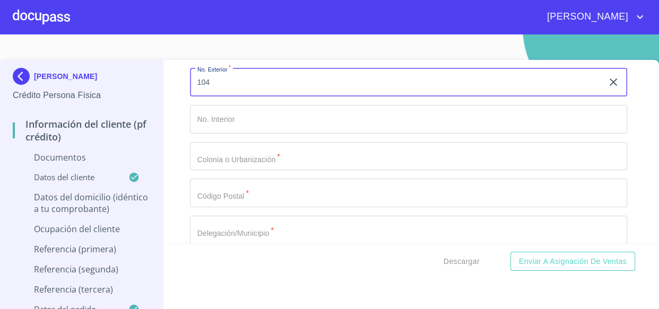
type input "104"
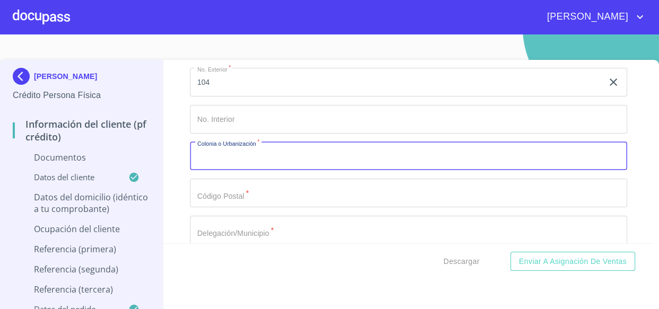
click at [239, 162] on input "Documento de identificación.   *" at bounding box center [409, 156] width 438 height 29
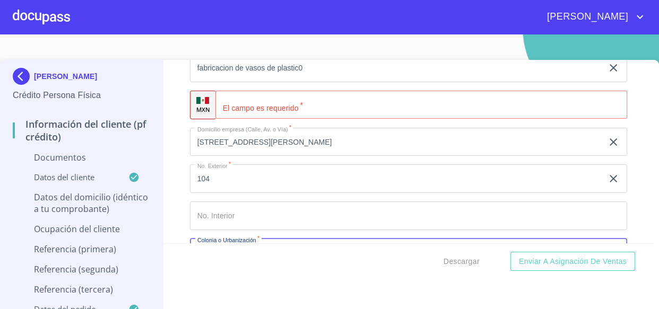
scroll to position [2730, 0]
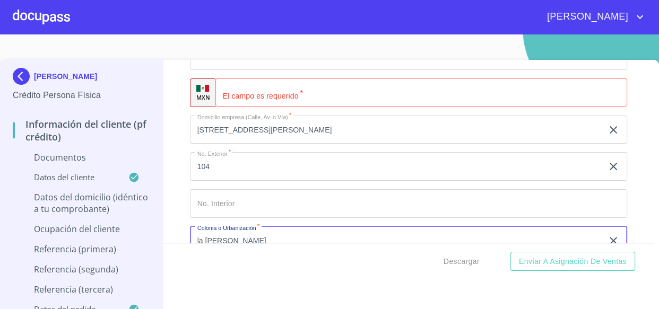
type input "la [PERSON_NAME]"
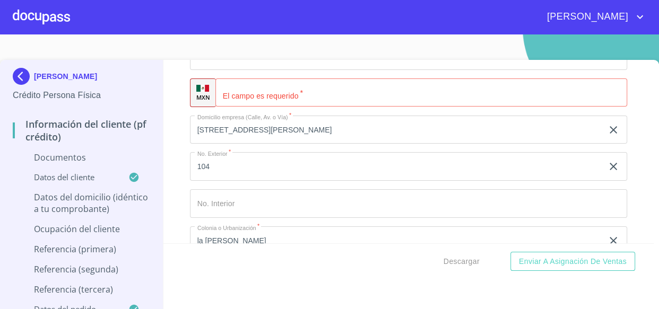
scroll to position [2854, 0]
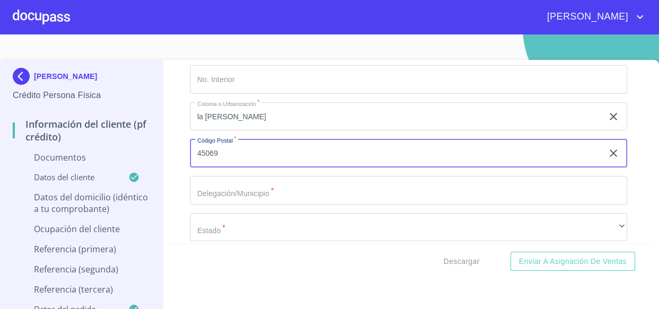
type input "45069"
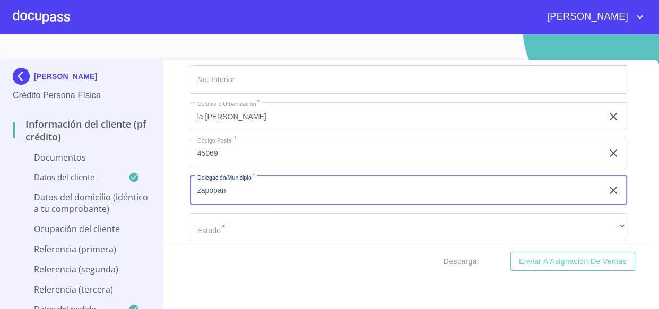
type input "zapopan"
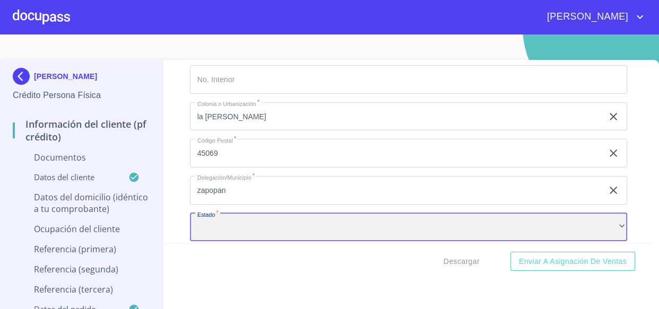
click at [240, 227] on div "​" at bounding box center [409, 227] width 438 height 29
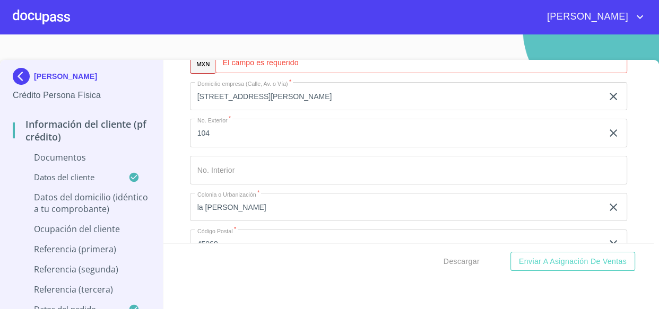
scroll to position [2758, 0]
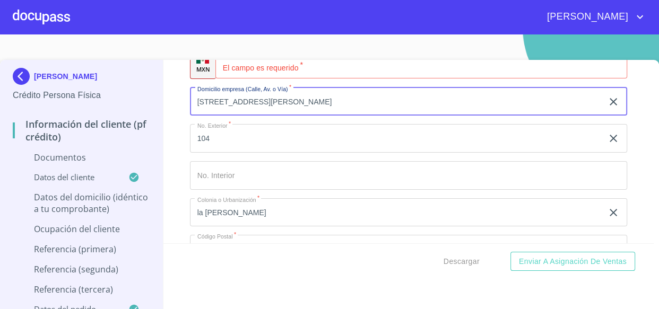
drag, startPoint x: 448, startPoint y: 102, endPoint x: 254, endPoint y: 107, distance: 194.2
click at [254, 107] on input "[STREET_ADDRESS][PERSON_NAME]" at bounding box center [396, 102] width 413 height 29
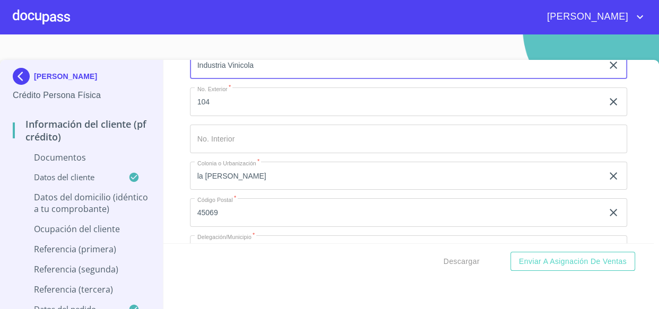
scroll to position [2903, 0]
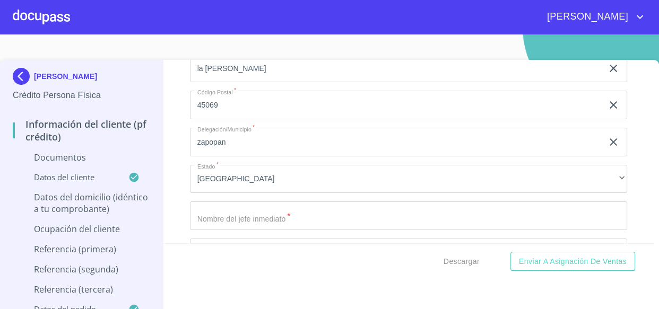
type input "Industria Vinicola"
click at [233, 215] on input "Documento de identificación.   *" at bounding box center [409, 216] width 438 height 29
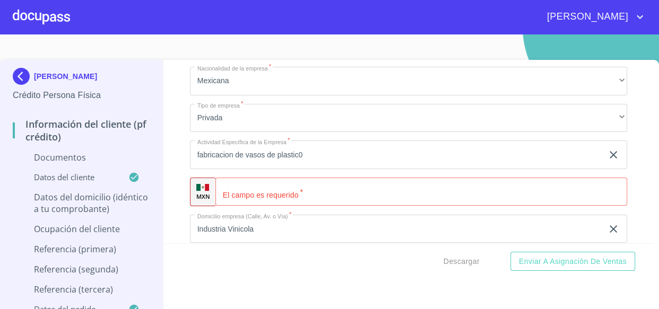
scroll to position [2614, 0]
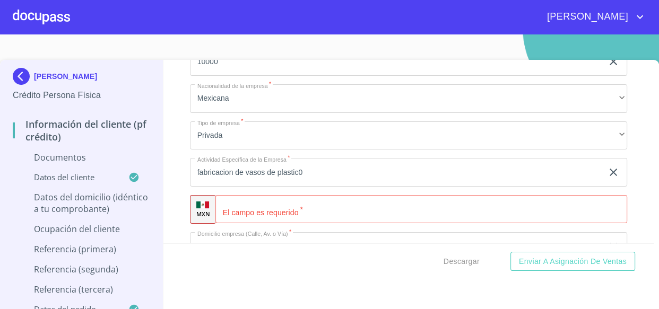
click at [233, 210] on div "​" at bounding box center [421, 209] width 412 height 29
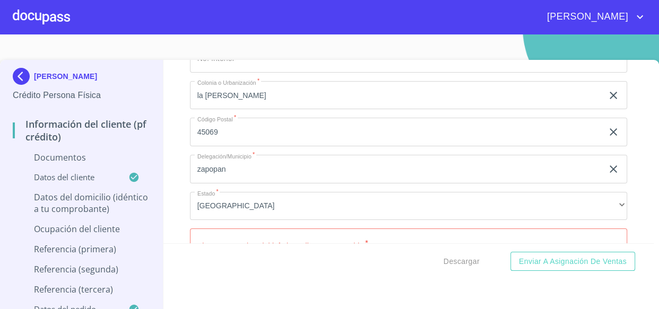
scroll to position [2999, 0]
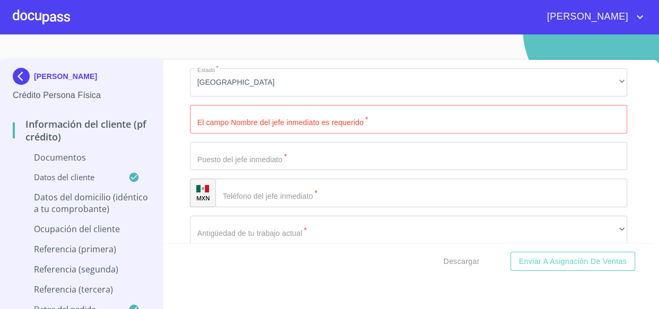
click at [257, 123] on input "Documento de identificación.   *" at bounding box center [409, 119] width 438 height 29
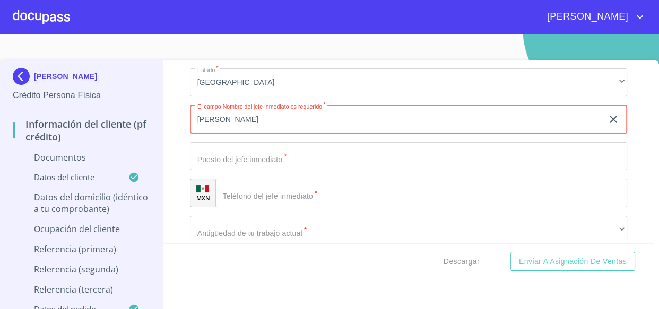
type input "[PERSON_NAME]"
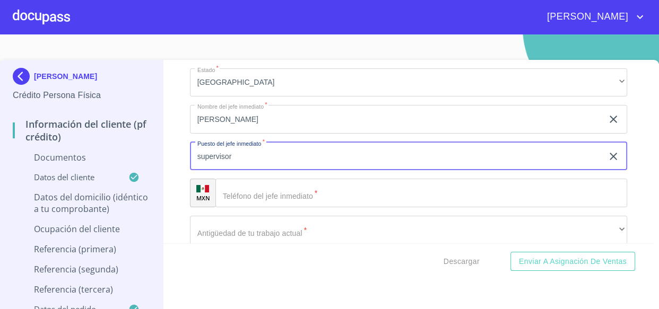
type input "supervisor"
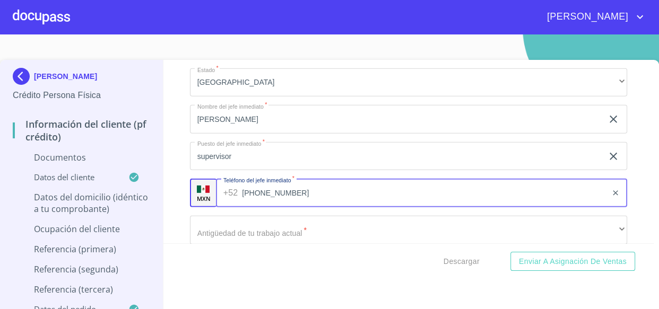
drag, startPoint x: 313, startPoint y: 188, endPoint x: 179, endPoint y: 187, distance: 134.2
click at [179, 187] on div "Información del cliente (PF crédito) Documentos Documento de identificación.   …" at bounding box center [408, 152] width 490 height 184
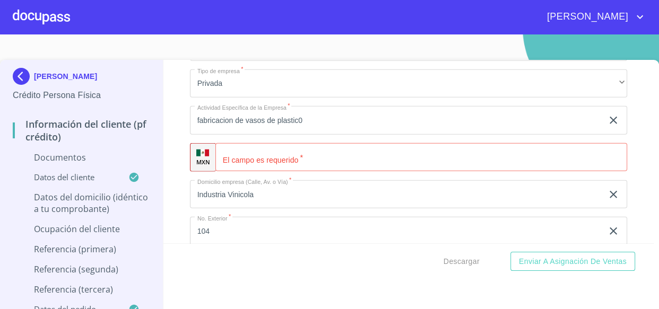
scroll to position [2662, 0]
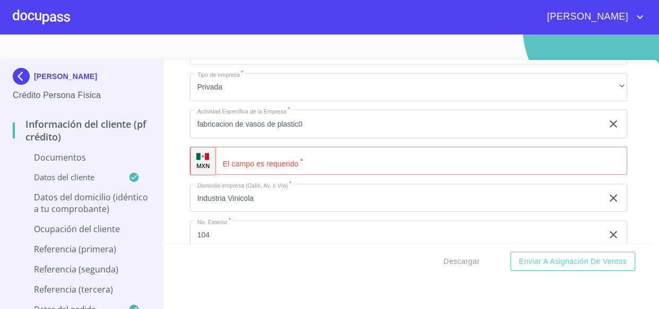
type input "[PHONE_NUMBER]"
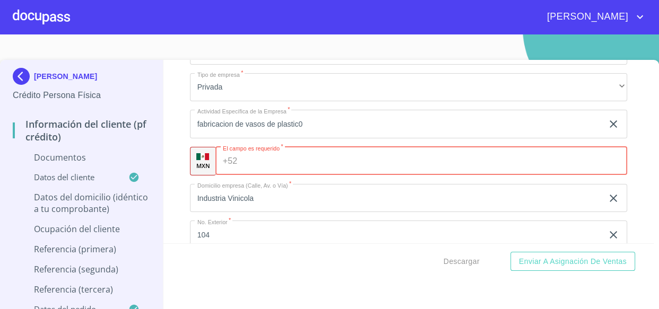
click at [237, 161] on div "+52 ​" at bounding box center [421, 161] width 412 height 29
paste input "[PHONE_NUMBER]"
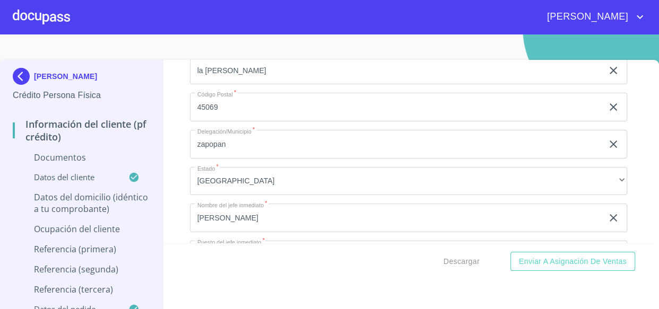
scroll to position [2951, 0]
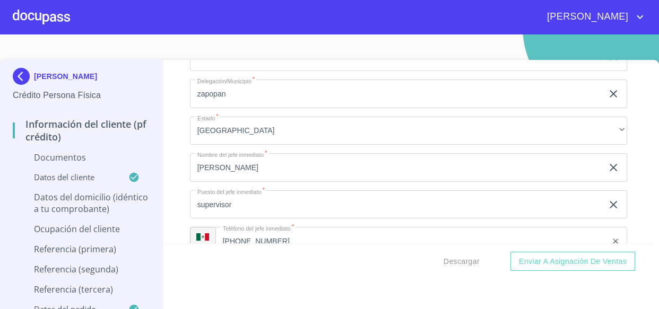
type input "[PHONE_NUMBER]"
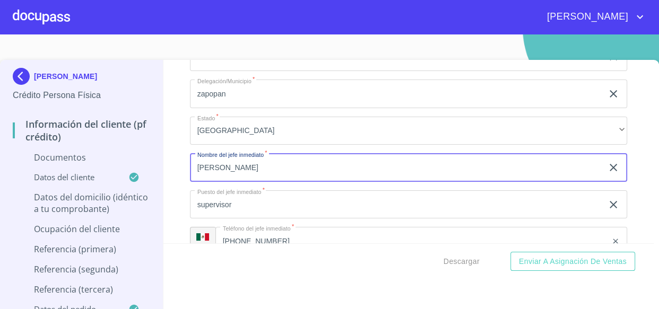
drag, startPoint x: 265, startPoint y: 173, endPoint x: 111, endPoint y: 174, distance: 154.4
click at [111, 174] on div "[PERSON_NAME] Persona Física Información del cliente (PF crédito) Documentos Da…" at bounding box center [327, 191] width 654 height 263
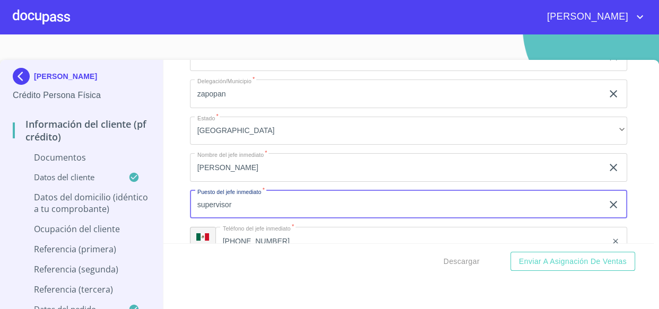
drag, startPoint x: 215, startPoint y: 211, endPoint x: 0, endPoint y: 200, distance: 215.1
click at [0, 200] on div "[PERSON_NAME] Persona Física Información del cliente (PF crédito) Documentos Da…" at bounding box center [327, 191] width 654 height 263
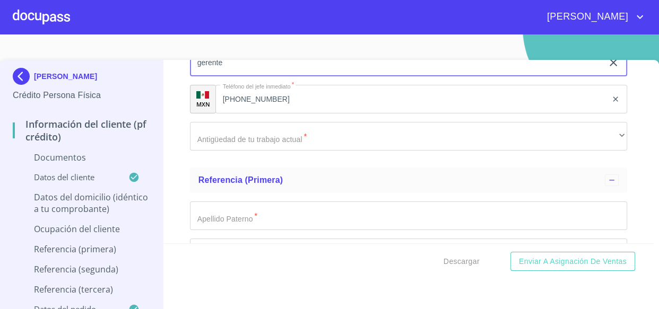
scroll to position [3096, 0]
type input "gerente"
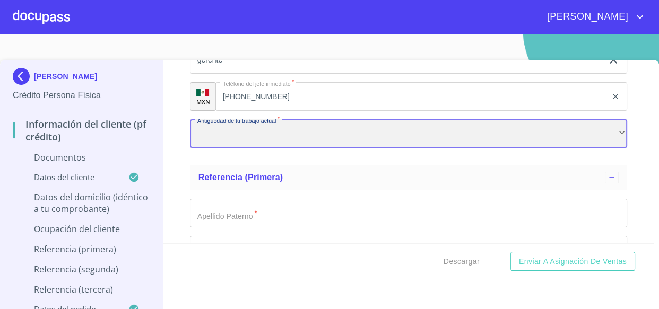
click at [261, 129] on div "​" at bounding box center [409, 133] width 438 height 29
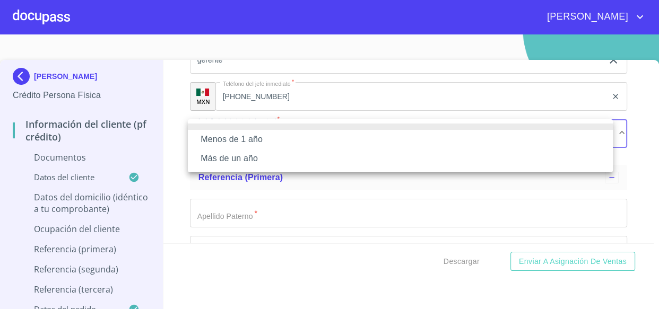
click at [238, 158] on li "Más de un año" at bounding box center [400, 158] width 425 height 19
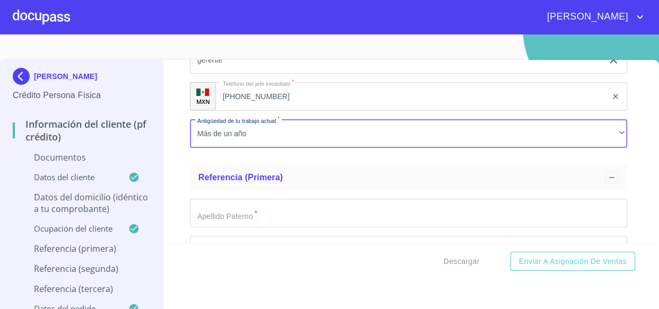
click at [222, 213] on input "Documento de identificación.   *" at bounding box center [409, 213] width 438 height 29
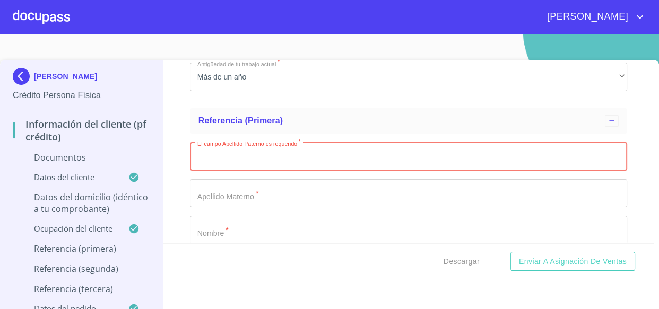
scroll to position [3144, 0]
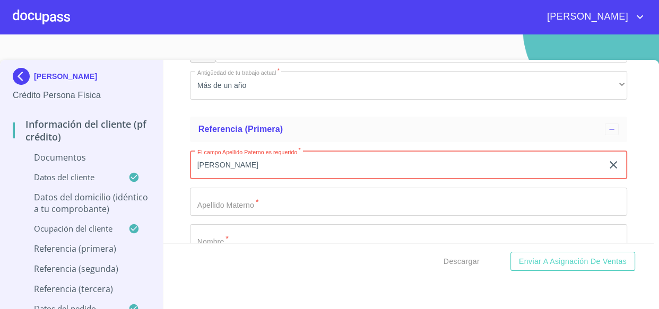
type input "[PERSON_NAME]"
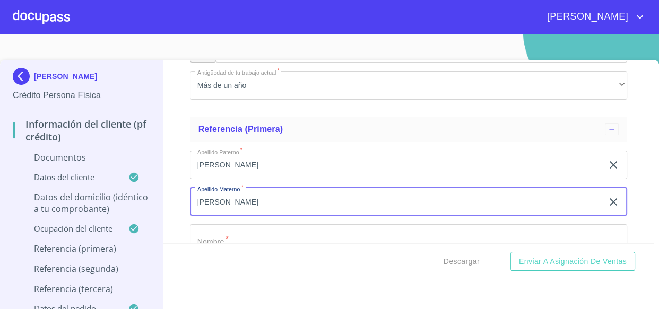
type input "[PERSON_NAME]"
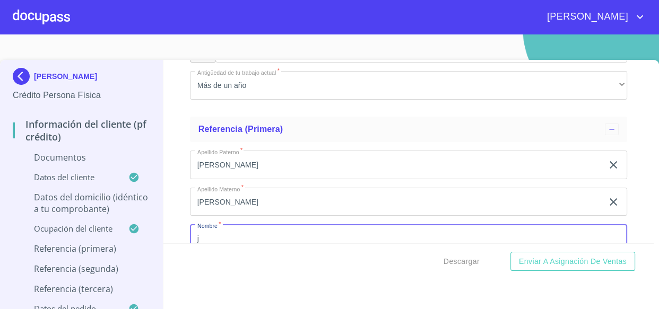
scroll to position [3152, 0]
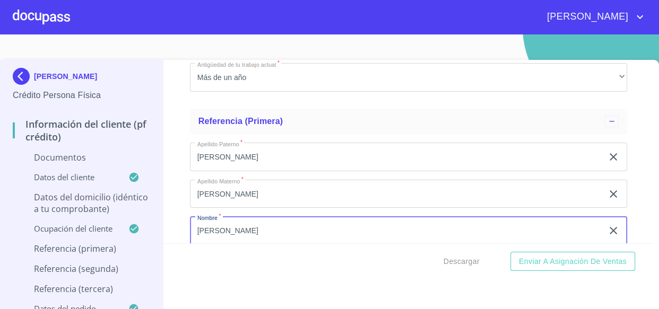
type input "[PERSON_NAME]"
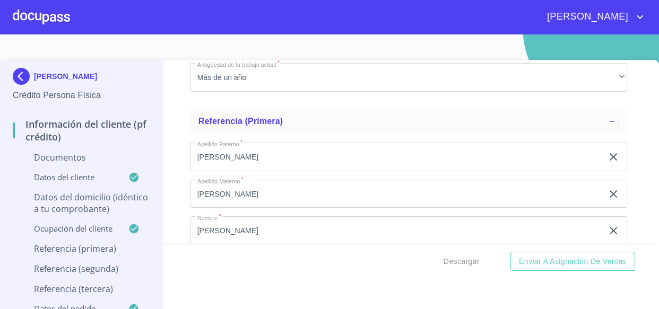
scroll to position [3267, 0]
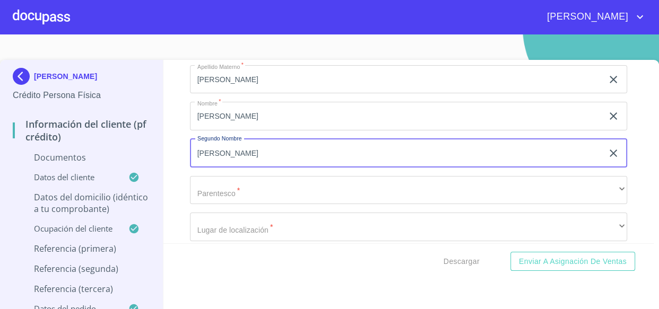
type input "[PERSON_NAME]"
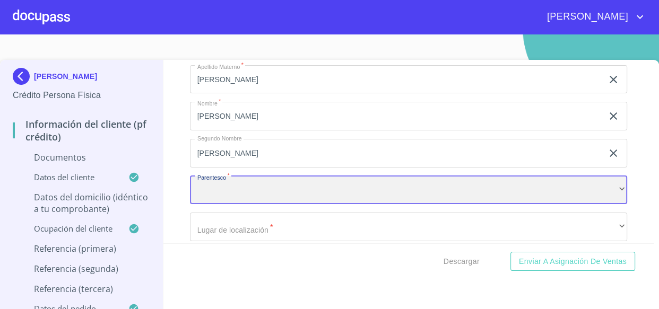
click at [232, 181] on div "​" at bounding box center [409, 190] width 438 height 29
click at [232, 181] on div "HIJO(A)" at bounding box center [409, 190] width 438 height 29
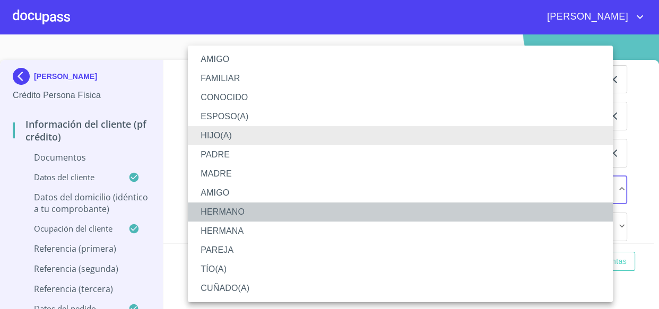
click at [248, 209] on li "HERMANO" at bounding box center [400, 212] width 425 height 19
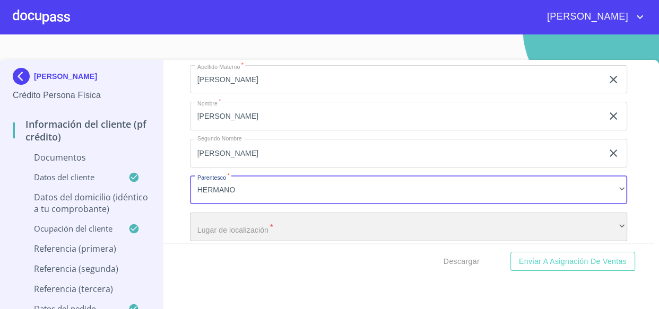
click at [237, 217] on div "​" at bounding box center [409, 227] width 438 height 29
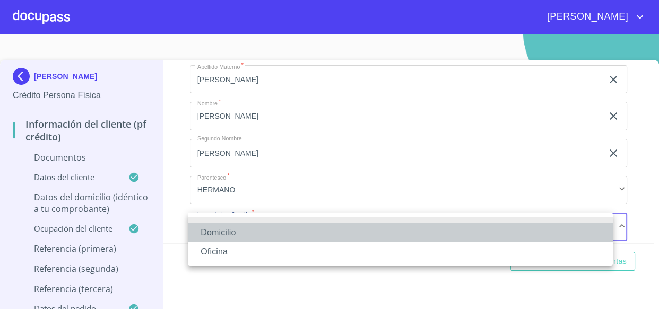
click at [241, 236] on li "Domicilio" at bounding box center [400, 232] width 425 height 19
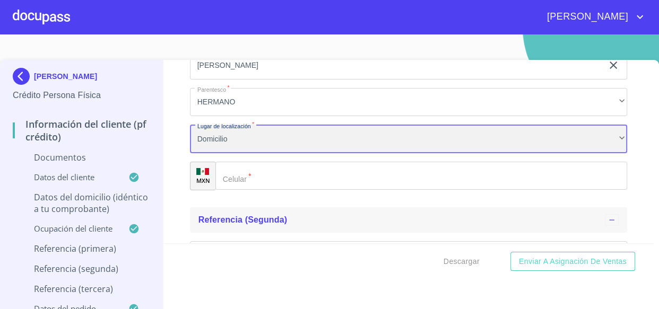
scroll to position [3363, 0]
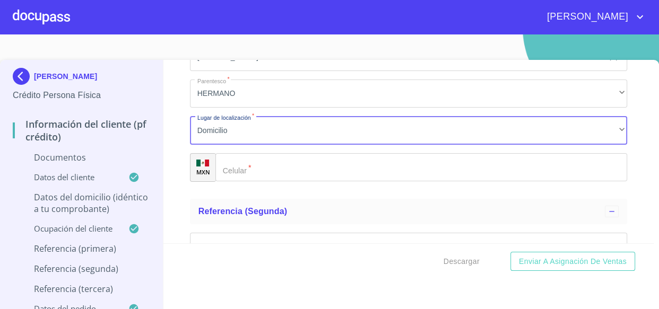
click at [246, 172] on input "Documento de identificación.   *" at bounding box center [421, 167] width 412 height 29
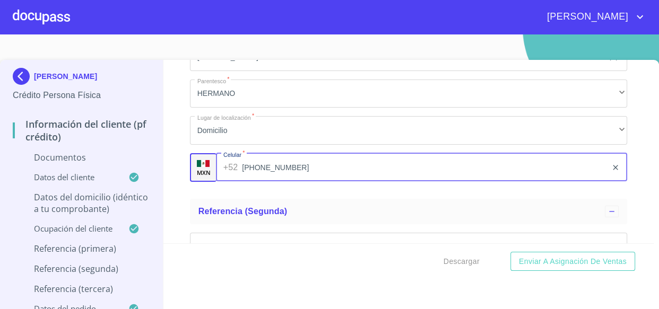
type input "[PHONE_NUMBER]"
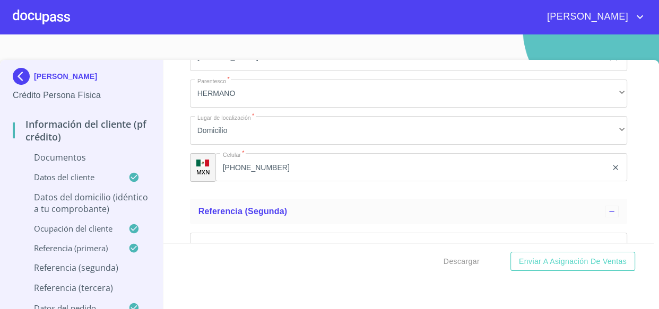
click at [222, 187] on div "Apellido Paterno   * [PERSON_NAME] ​ Apellido Materno   * [PERSON_NAME] ​ Nombr…" at bounding box center [409, 56] width 438 height 267
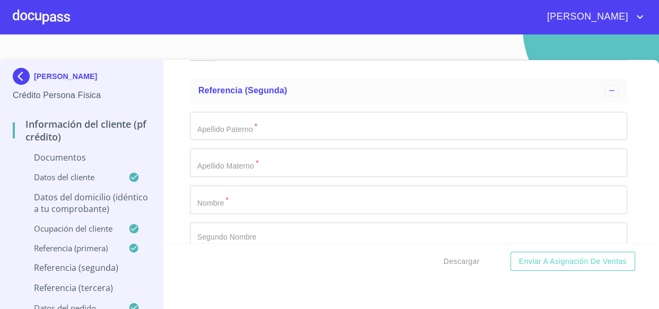
scroll to position [3507, 0]
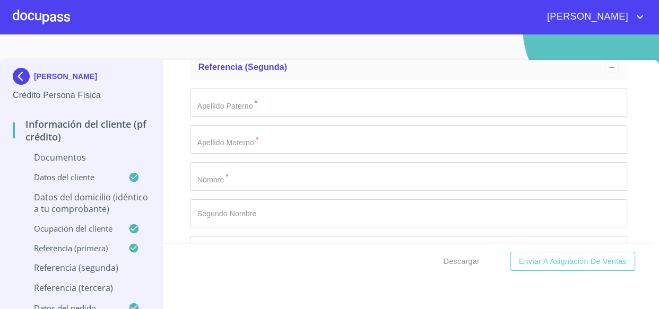
click at [249, 108] on input "Documento de identificación.   *" at bounding box center [409, 103] width 438 height 29
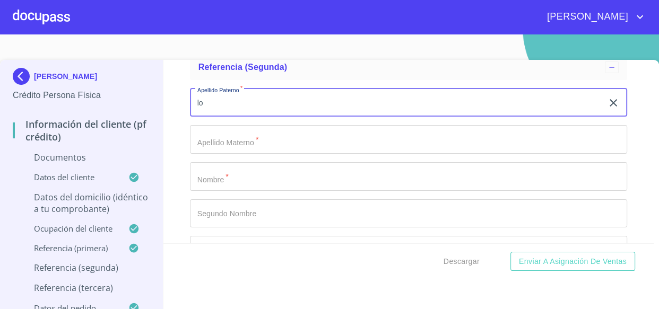
type input "l"
type input "[PERSON_NAME]"
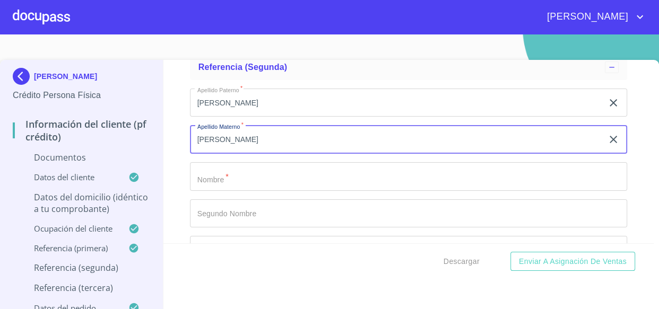
type input "[PERSON_NAME]"
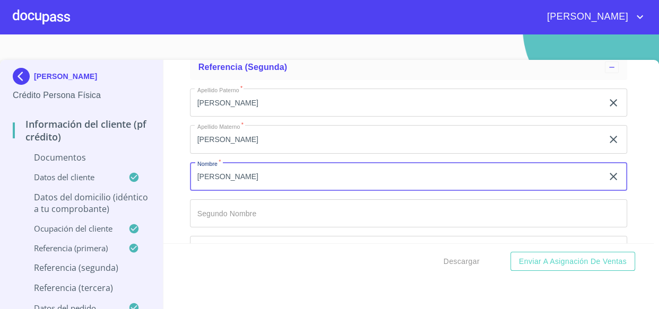
type input "[PERSON_NAME]"
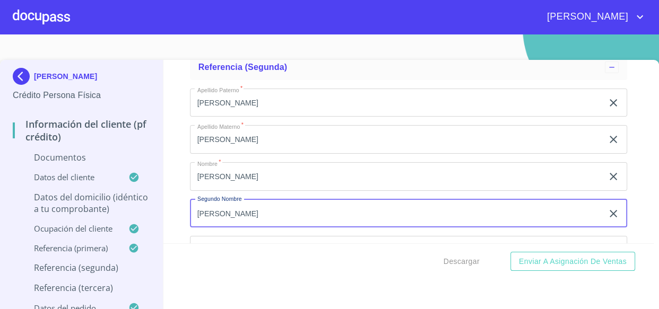
type input "[PERSON_NAME]"
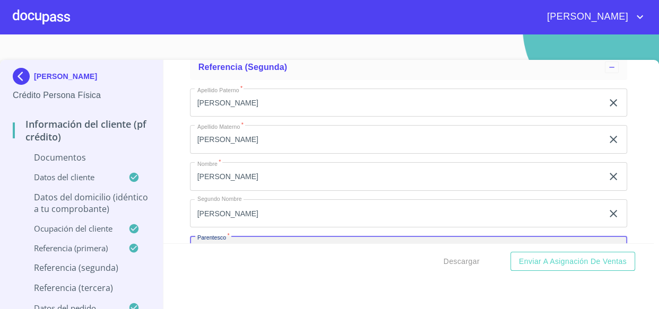
scroll to position [3527, 0]
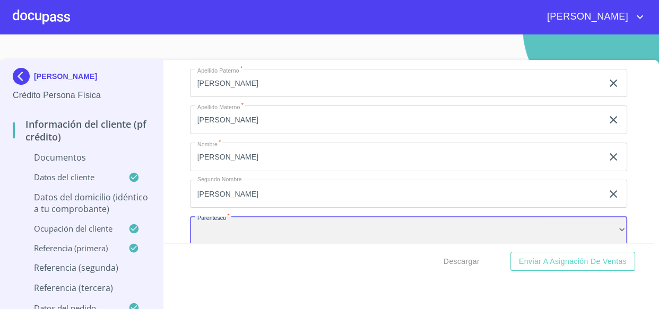
click at [222, 232] on div "​" at bounding box center [409, 230] width 438 height 29
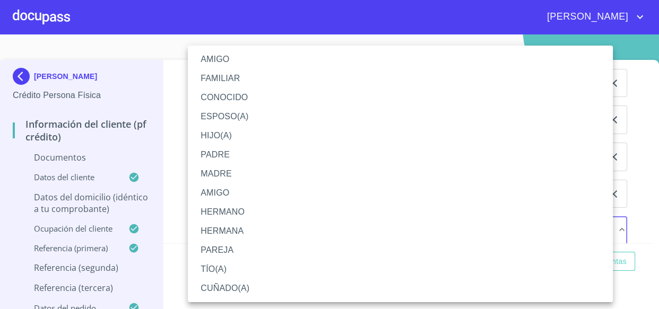
click at [237, 177] on li "MADRE" at bounding box center [400, 173] width 425 height 19
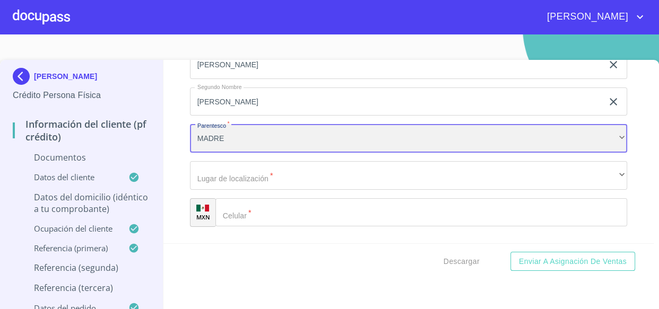
scroll to position [3623, 0]
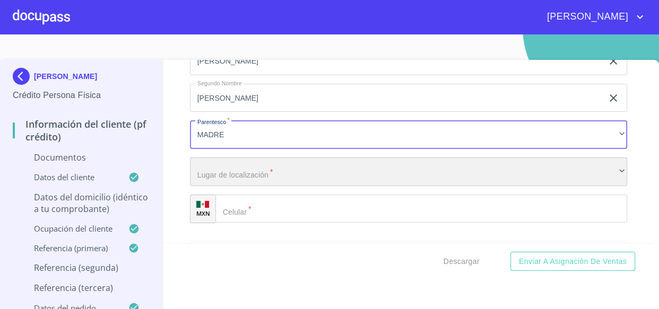
click at [242, 170] on div "​" at bounding box center [409, 172] width 438 height 29
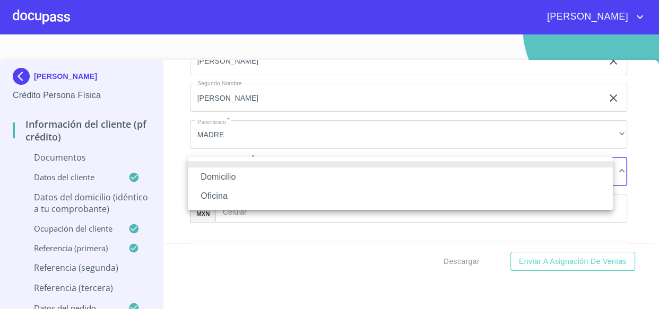
click at [253, 170] on li "Domicilio" at bounding box center [400, 177] width 425 height 19
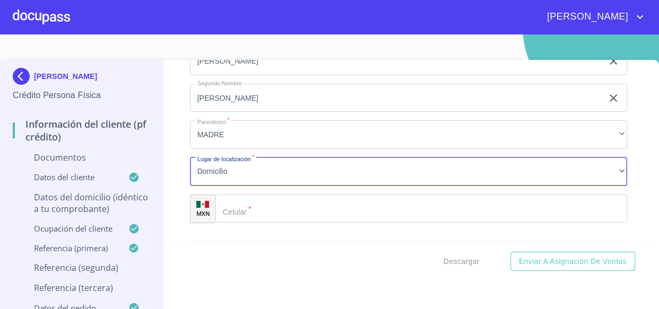
click at [264, 197] on input "Documento de identificación.   *" at bounding box center [421, 209] width 412 height 29
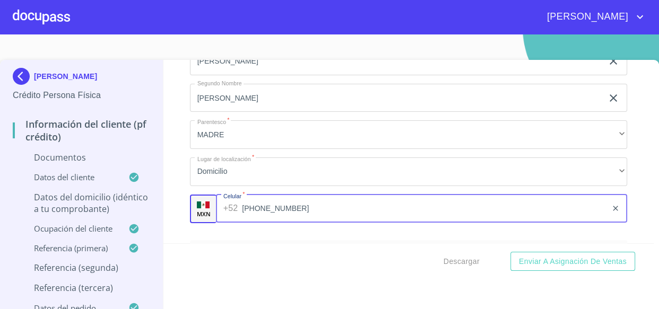
type input "[PHONE_NUMBER]"
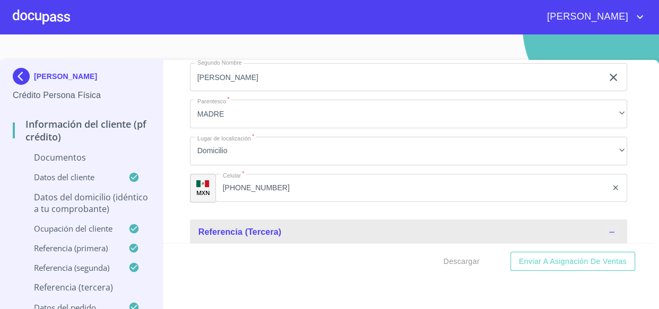
scroll to position [3788, 0]
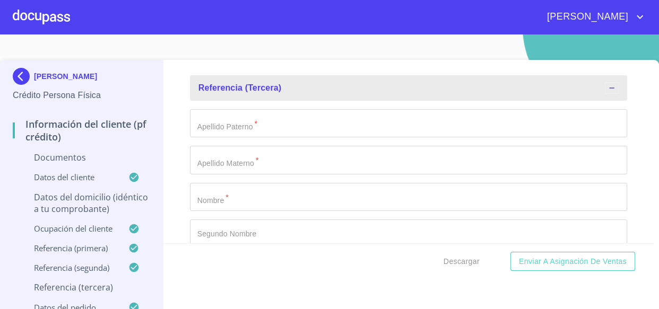
click at [285, 131] on input "Documento de identificación.   *" at bounding box center [409, 123] width 438 height 29
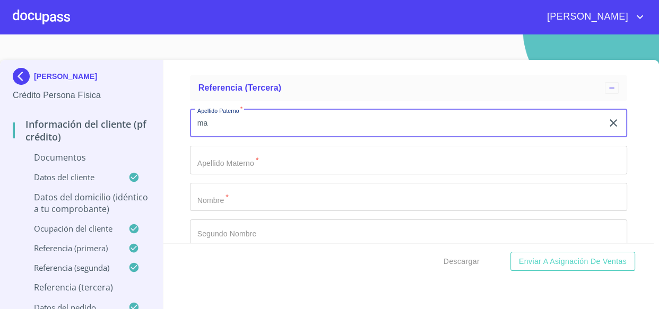
type input "m"
type input "[PERSON_NAME]"
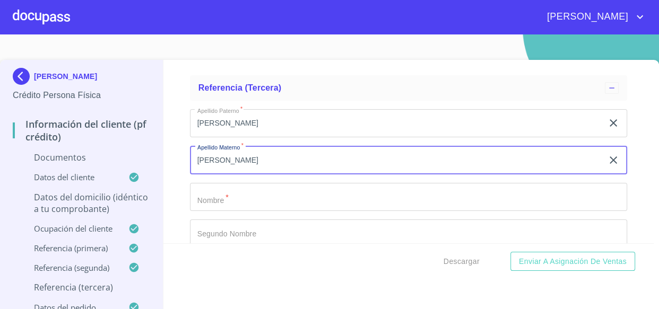
type input "[PERSON_NAME]"
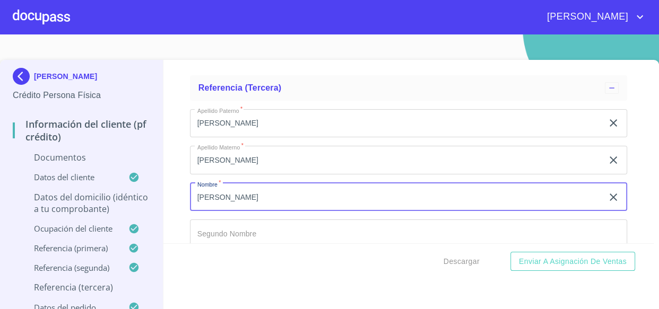
type input "[PERSON_NAME]"
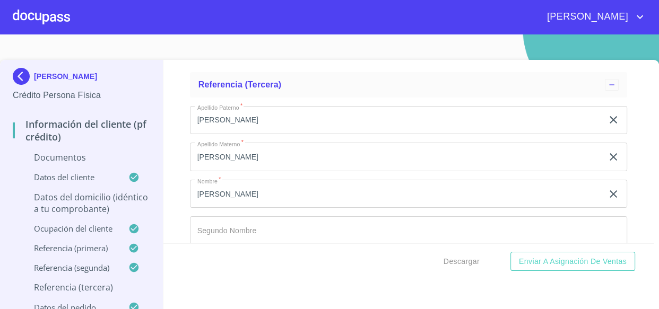
scroll to position [3905, 0]
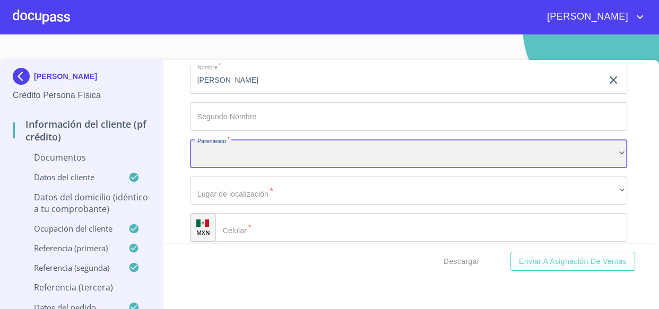
click at [256, 155] on div "​" at bounding box center [409, 154] width 438 height 29
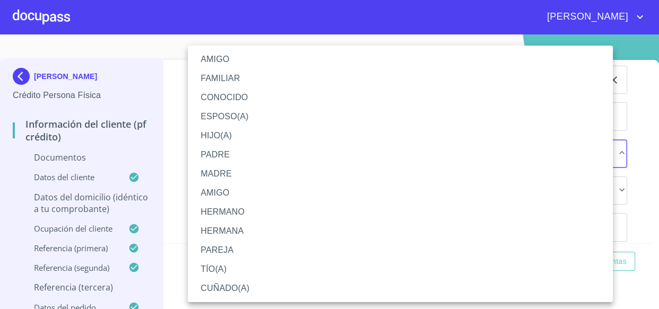
click at [231, 155] on li "PADRE" at bounding box center [400, 154] width 425 height 19
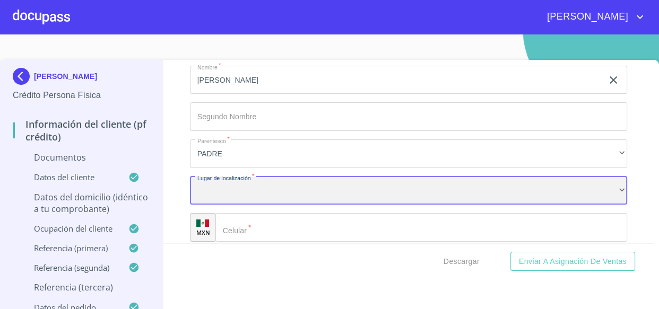
click at [230, 186] on div "​" at bounding box center [409, 191] width 438 height 29
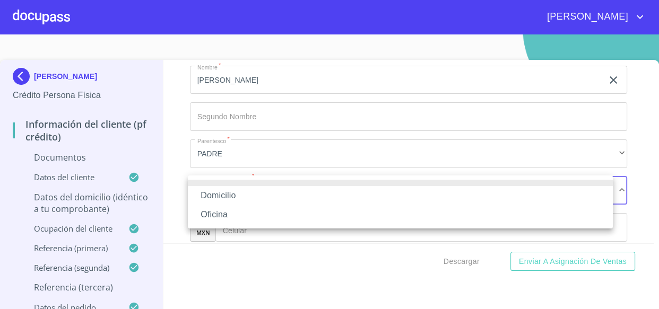
click at [229, 200] on li "Domicilio" at bounding box center [400, 195] width 425 height 19
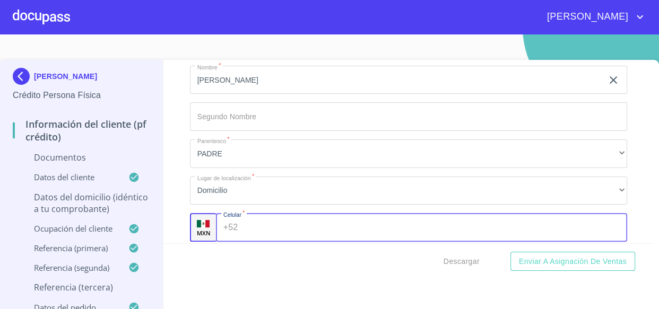
click at [253, 231] on input "Documento de identificación.   *" at bounding box center [434, 227] width 385 height 29
type input "3"
type input "[PHONE_NUMBER]"
click at [266, 254] on div "Descargar Enviar a Asignación de Ventas" at bounding box center [408, 261] width 490 height 36
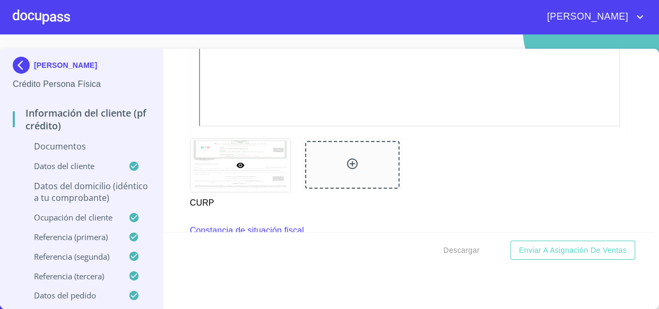
scroll to position [2206, 0]
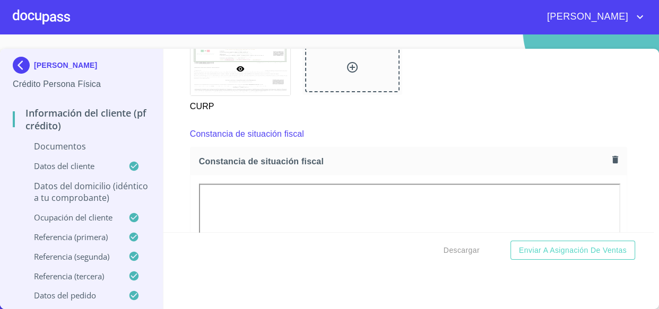
click at [180, 195] on div "Información del cliente (PF crédito) Documentos Documento de identificación.   …" at bounding box center [408, 141] width 490 height 184
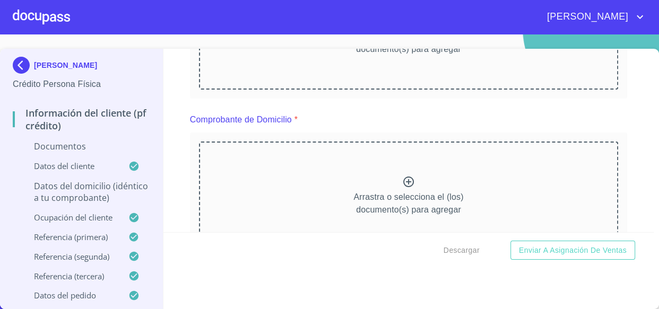
scroll to position [180, 0]
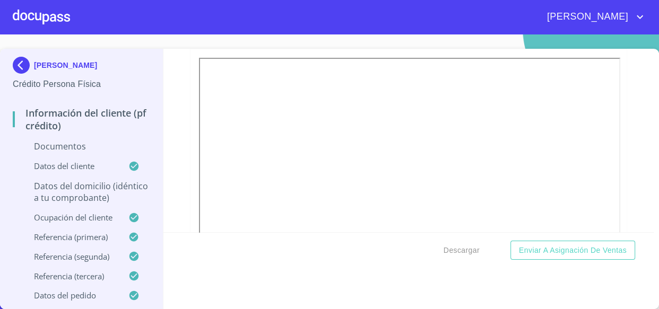
click at [68, 196] on p "Datos del domicilio (idéntico a tu comprobante)" at bounding box center [81, 191] width 137 height 23
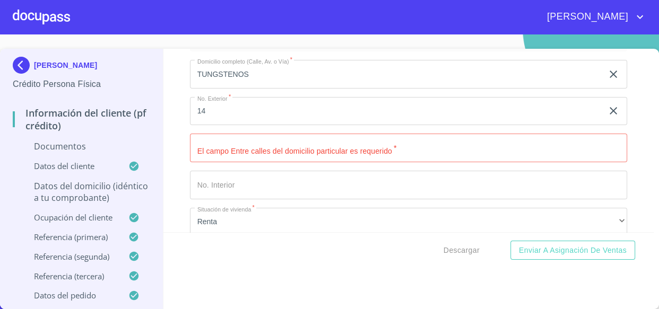
click at [244, 145] on input "Domicilio completo (Calle, Av. o Vía)   *" at bounding box center [409, 148] width 438 height 29
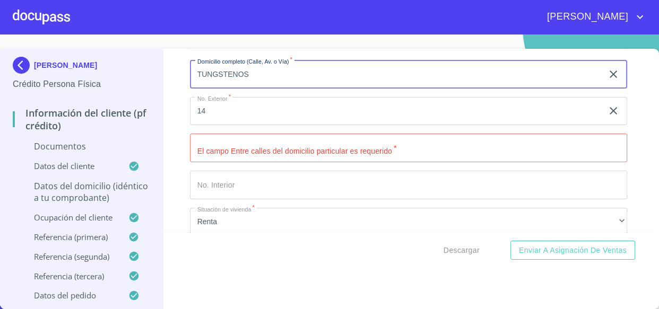
drag, startPoint x: 273, startPoint y: 70, endPoint x: 92, endPoint y: 69, distance: 180.4
click at [92, 69] on div "[PERSON_NAME] Persona Física Información del cliente (PF crédito) Documentos Da…" at bounding box center [327, 179] width 654 height 260
click at [228, 143] on input "Domicilio completo (Calle, Av. o Vía)   *" at bounding box center [409, 148] width 438 height 29
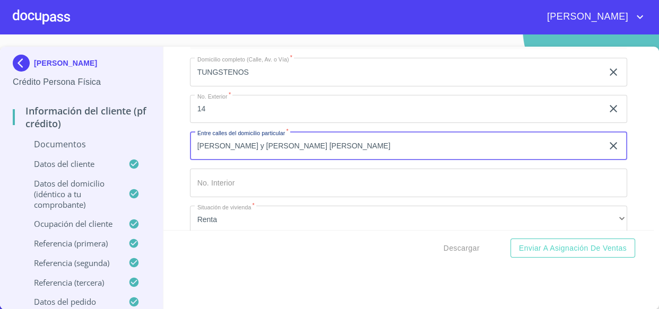
click at [286, 149] on input "[PERSON_NAME] y [PERSON_NAME] [PERSON_NAME]" at bounding box center [396, 146] width 413 height 29
type input "[PERSON_NAME] y [PERSON_NAME] [PERSON_NAME]"
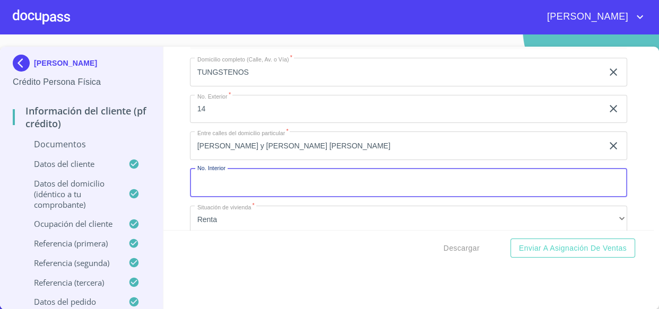
click at [251, 184] on input "Domicilio completo (Calle, Av. o Vía)   *" at bounding box center [409, 183] width 438 height 29
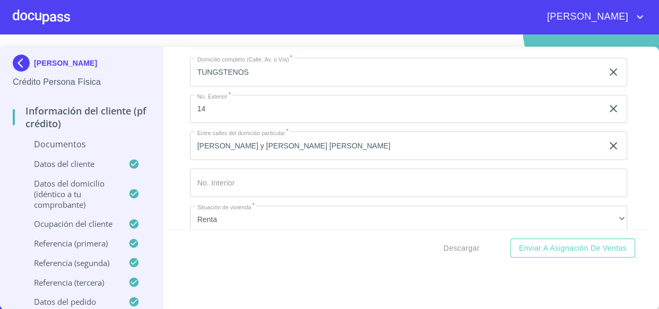
click at [168, 188] on div "Información del cliente (PF crédito) Documentos Datos del cliente Estado Civil …" at bounding box center [408, 139] width 490 height 184
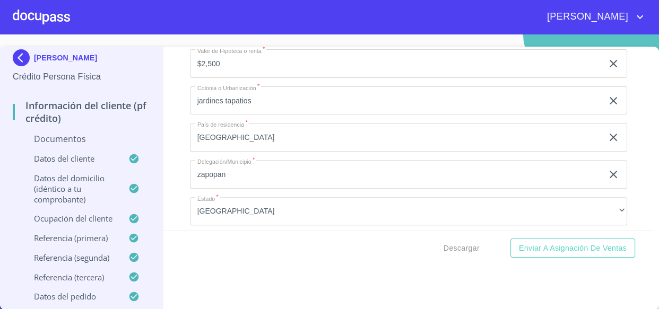
scroll to position [8, 0]
click at [451, 250] on span "Descargar" at bounding box center [461, 248] width 36 height 13
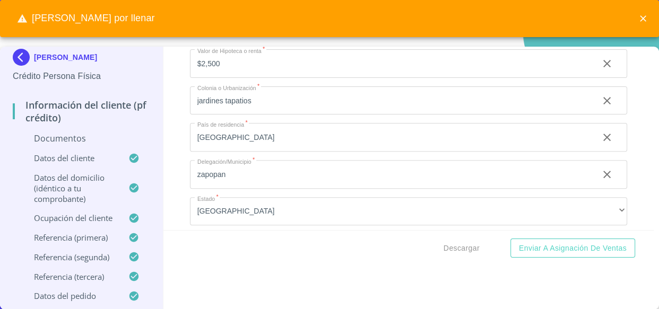
click at [52, 135] on p "Documentos" at bounding box center [81, 139] width 137 height 12
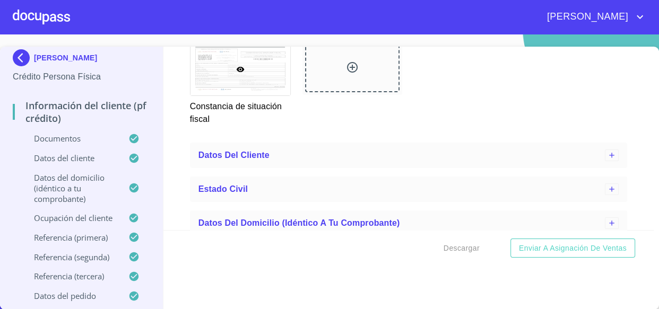
scroll to position [3243, 0]
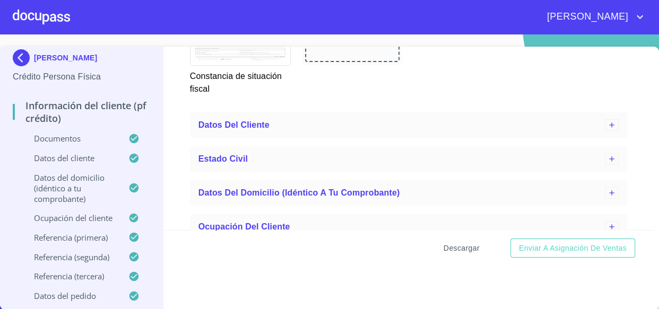
click at [453, 249] on span "Descargar" at bounding box center [461, 248] width 36 height 13
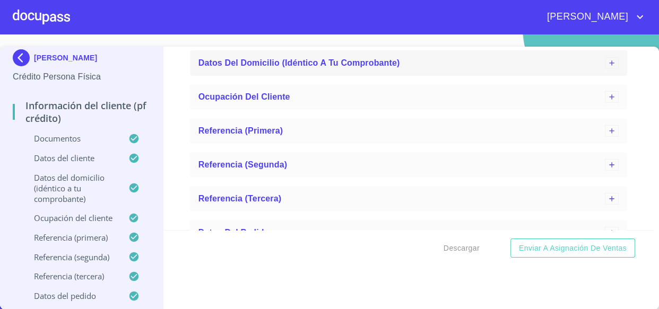
scroll to position [3388, 0]
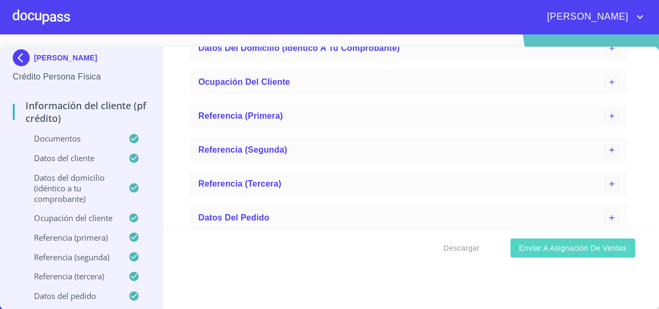
click at [547, 251] on span "Enviar a Asignación de Ventas" at bounding box center [573, 248] width 108 height 13
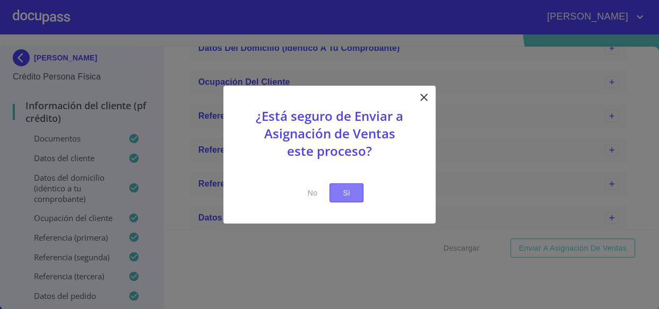
click at [346, 201] on button "Si" at bounding box center [346, 193] width 34 height 20
click at [354, 196] on span "Si" at bounding box center [346, 192] width 17 height 13
